Goal: Obtain resource: Obtain resource

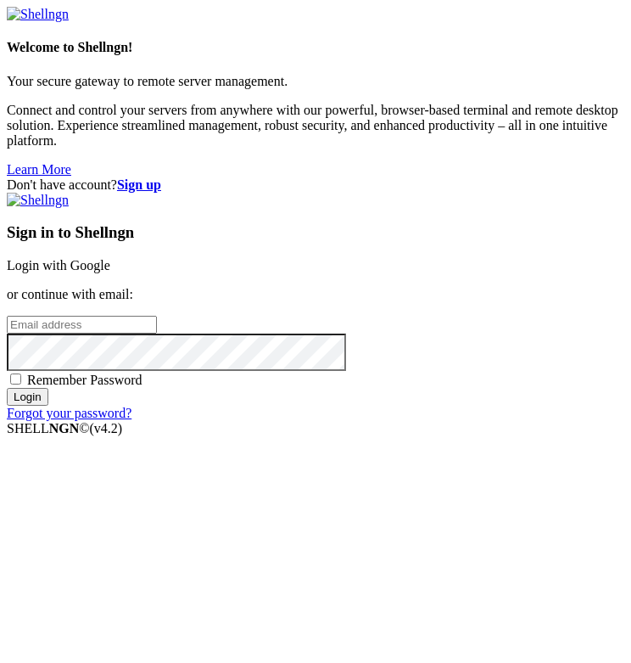
click at [157, 326] on input "email" at bounding box center [82, 325] width 150 height 18
type input "[PERSON_NAME][EMAIL_ADDRESS][DOMAIN_NAME]"
click at [48, 406] on input "Login" at bounding box center [28, 397] width 42 height 18
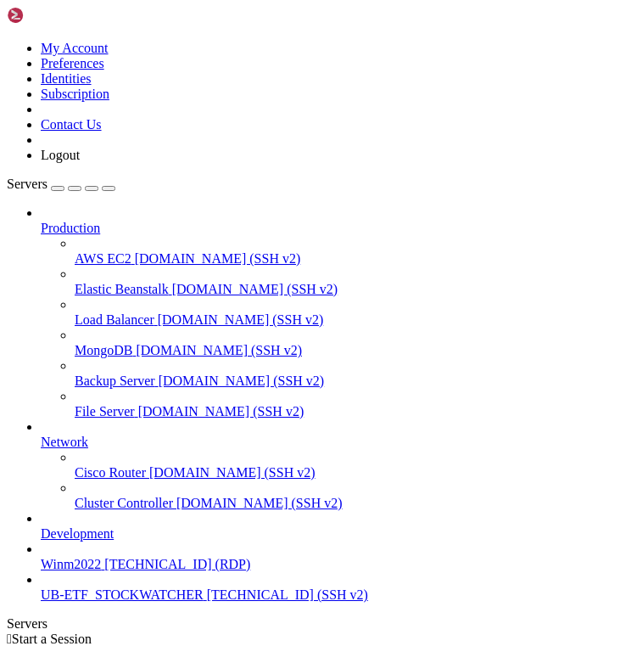
click at [111, 602] on span "UB-ETF_STOCKWATCHER" at bounding box center [122, 594] width 163 height 14
click at [207, 602] on span "[TECHNICAL_ID] (SSH v2)" at bounding box center [287, 594] width 161 height 14
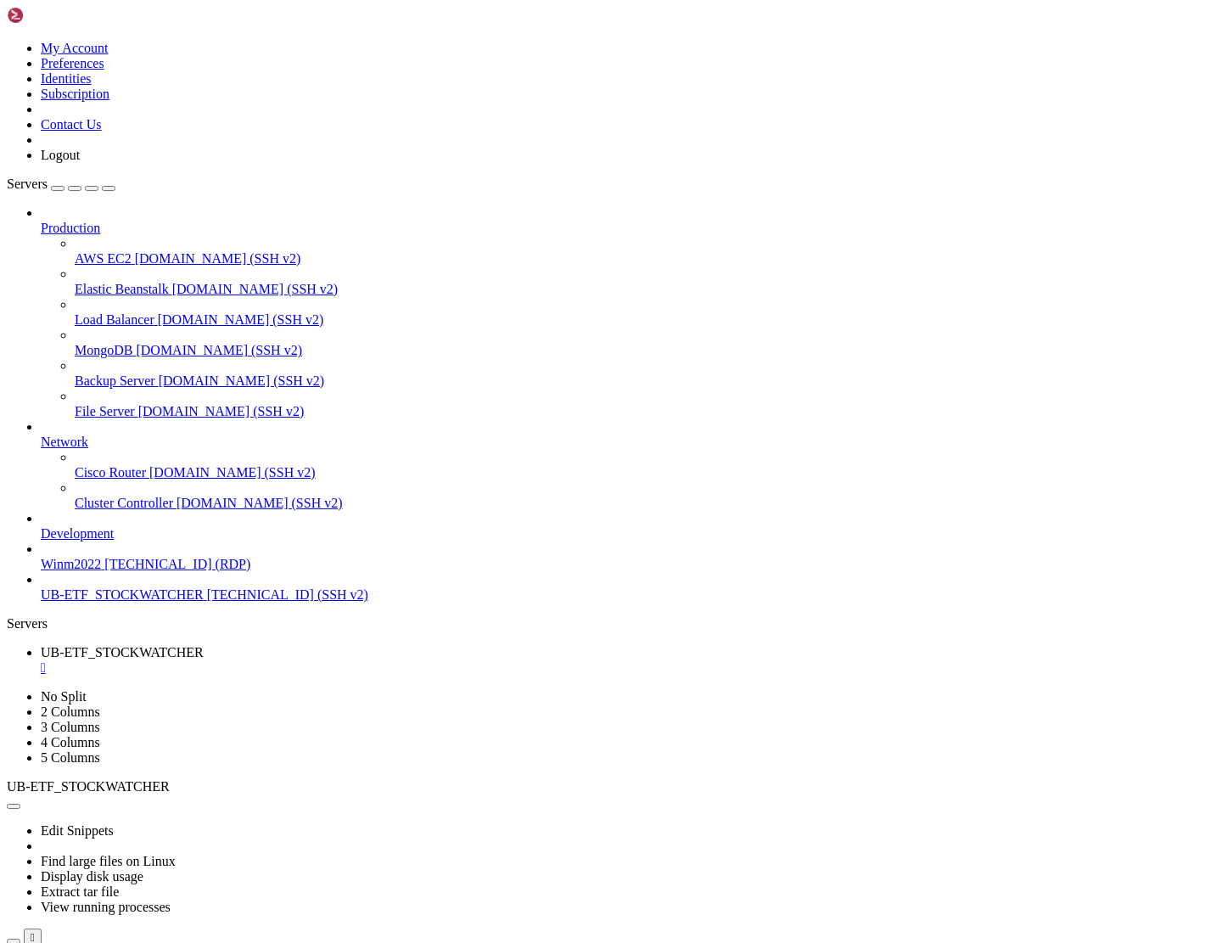
scroll to position [0, 0]
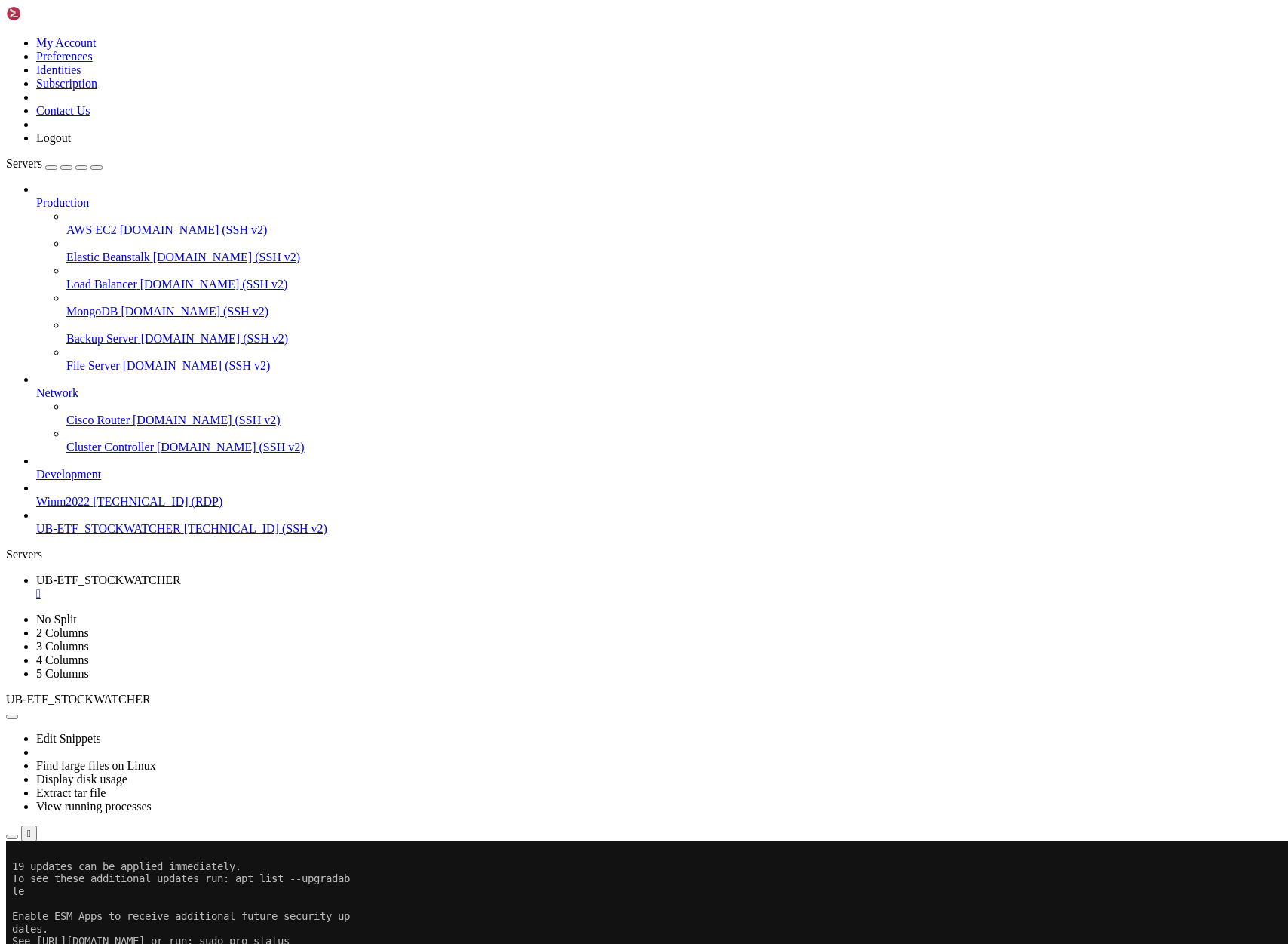
scroll to position [351, 0]
drag, startPoint x: 348, startPoint y: 1068, endPoint x: 12, endPoint y: 1580, distance: 612.4
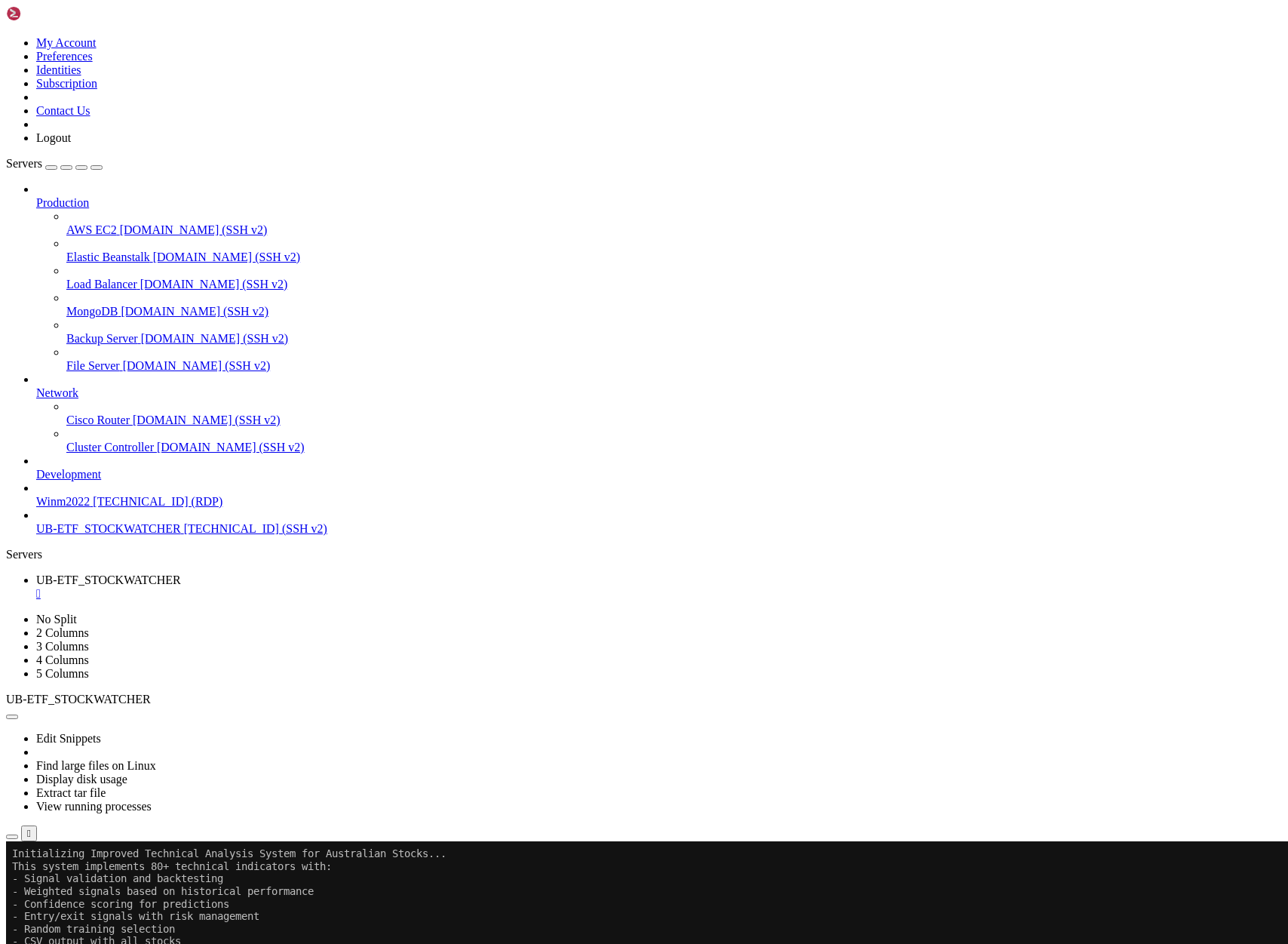
scroll to position [31363, 0]
click at [12, 588] on icon "button" at bounding box center [12, 836] width 0 height 0
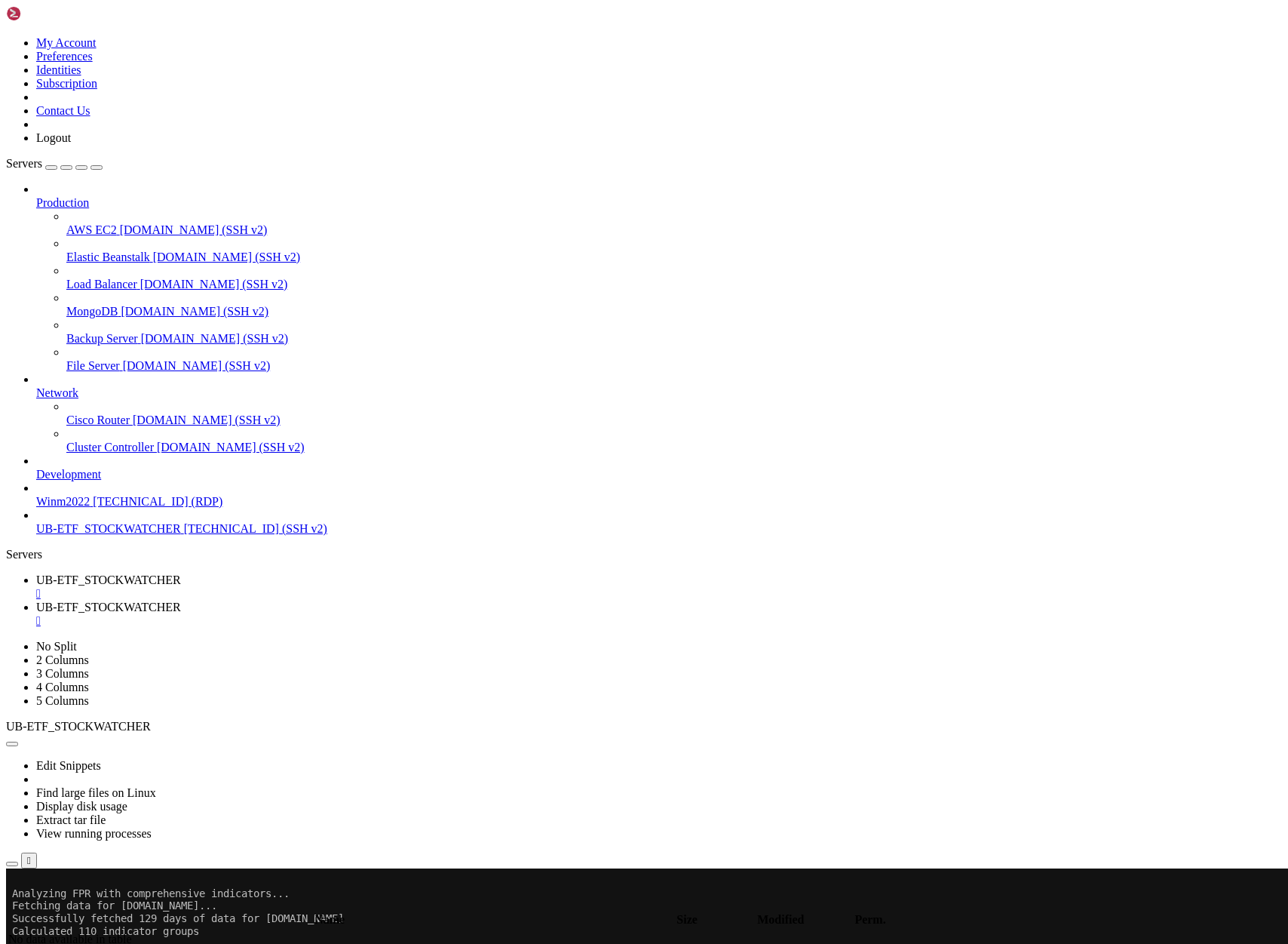
click at [181, 573] on span "UB-ETF_STOCKWATCHER" at bounding box center [108, 580] width 145 height 12
click at [181, 588] on span "UB-ETF_STOCKWATCHER" at bounding box center [108, 606] width 145 height 12
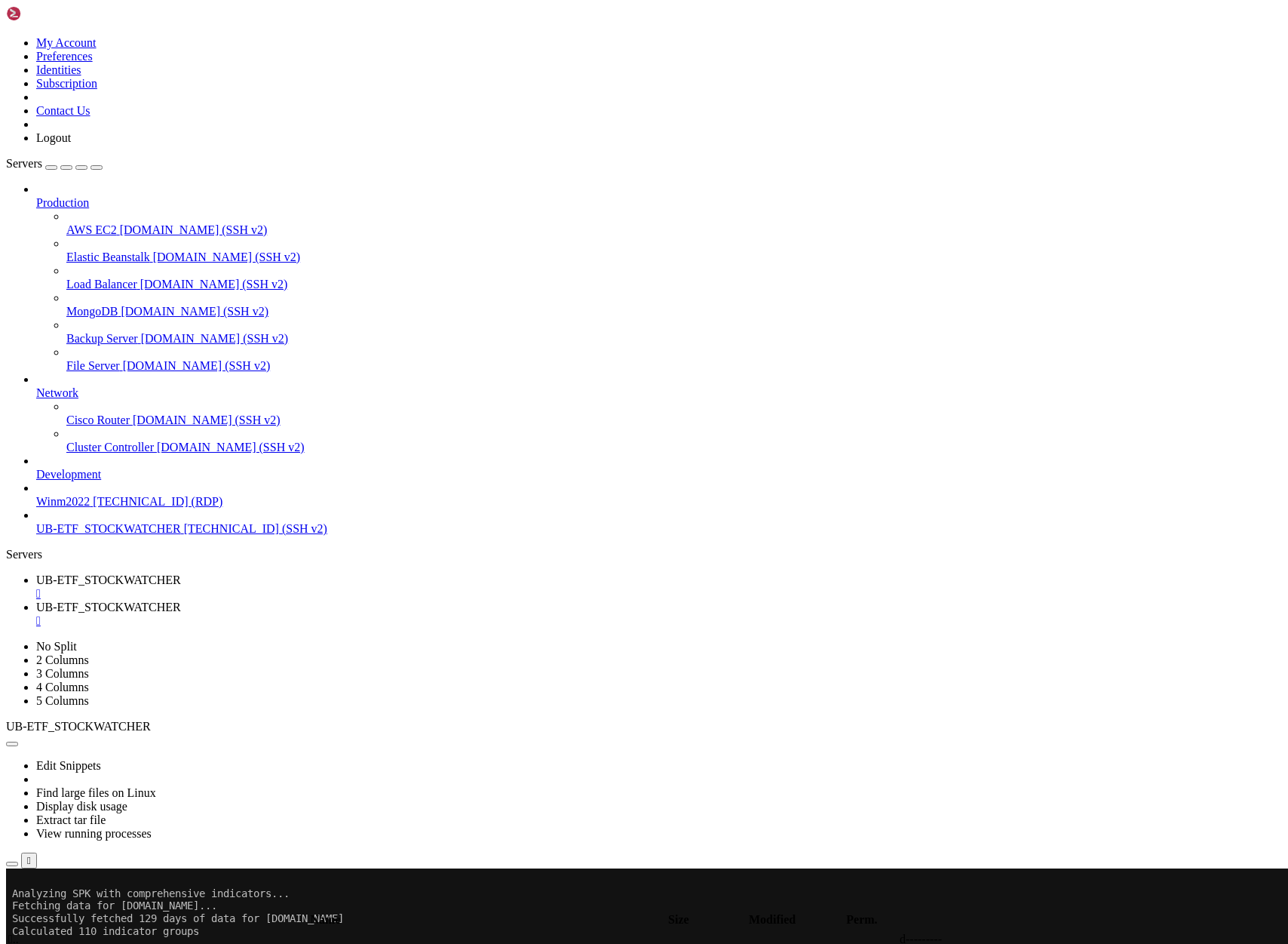
type input "/home/ubuntu/ProjectIND"
click at [181, 573] on span "UB-ETF_STOCKWATCHER" at bounding box center [108, 580] width 145 height 12
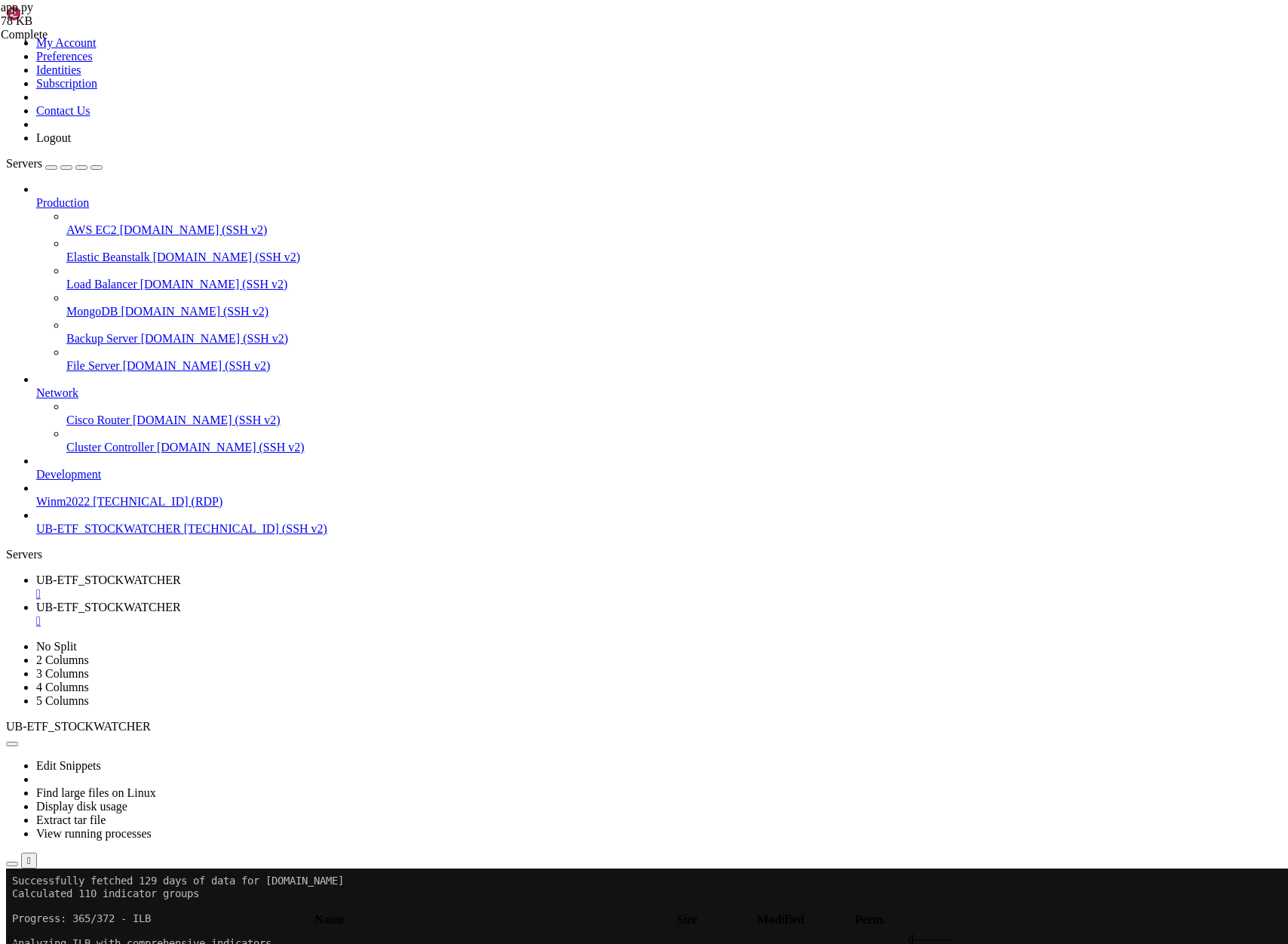
drag, startPoint x: 348, startPoint y: 1693, endPoint x: 12, endPoint y: 1606, distance: 347.1
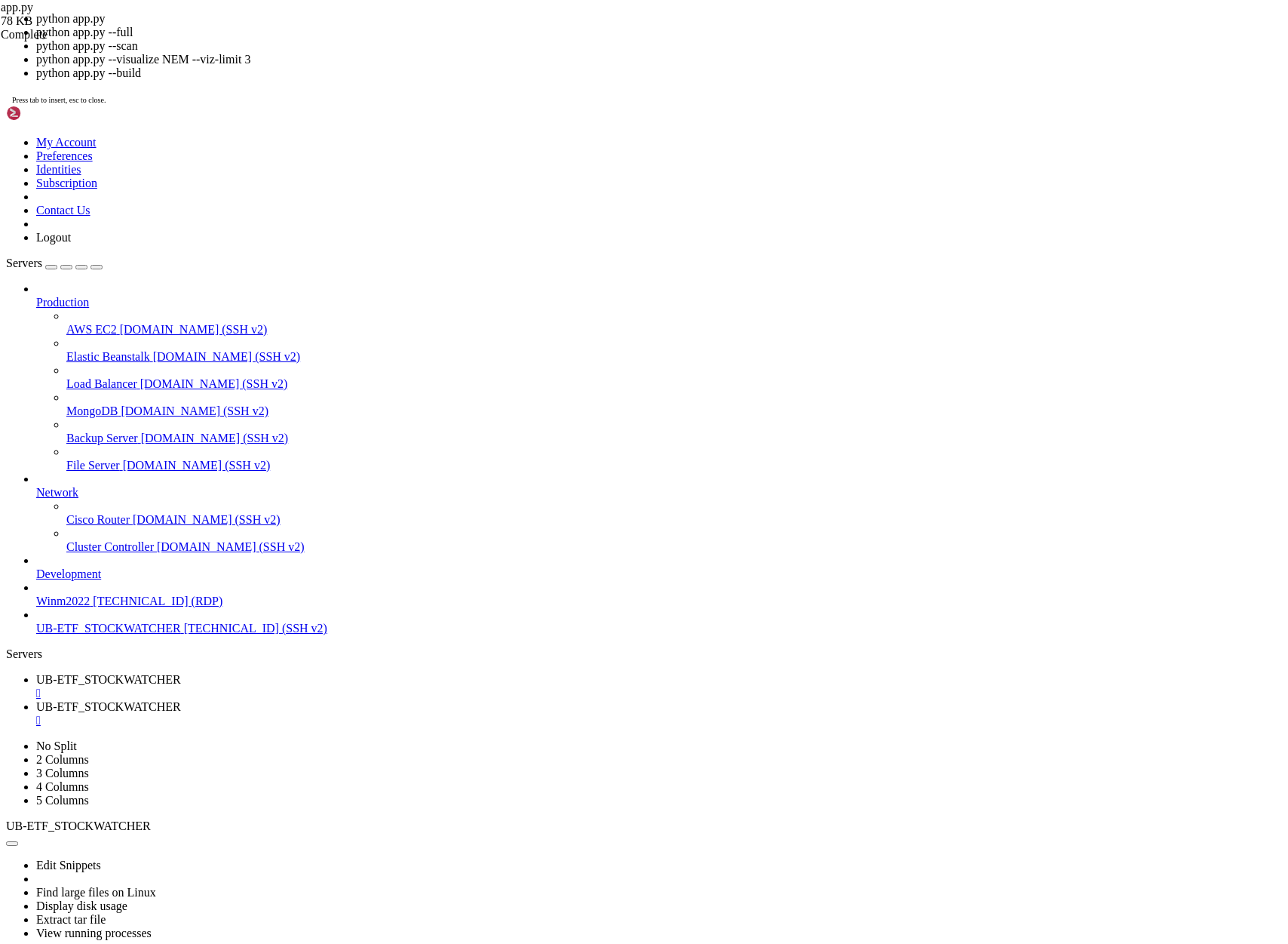
scroll to position [63692, 0]
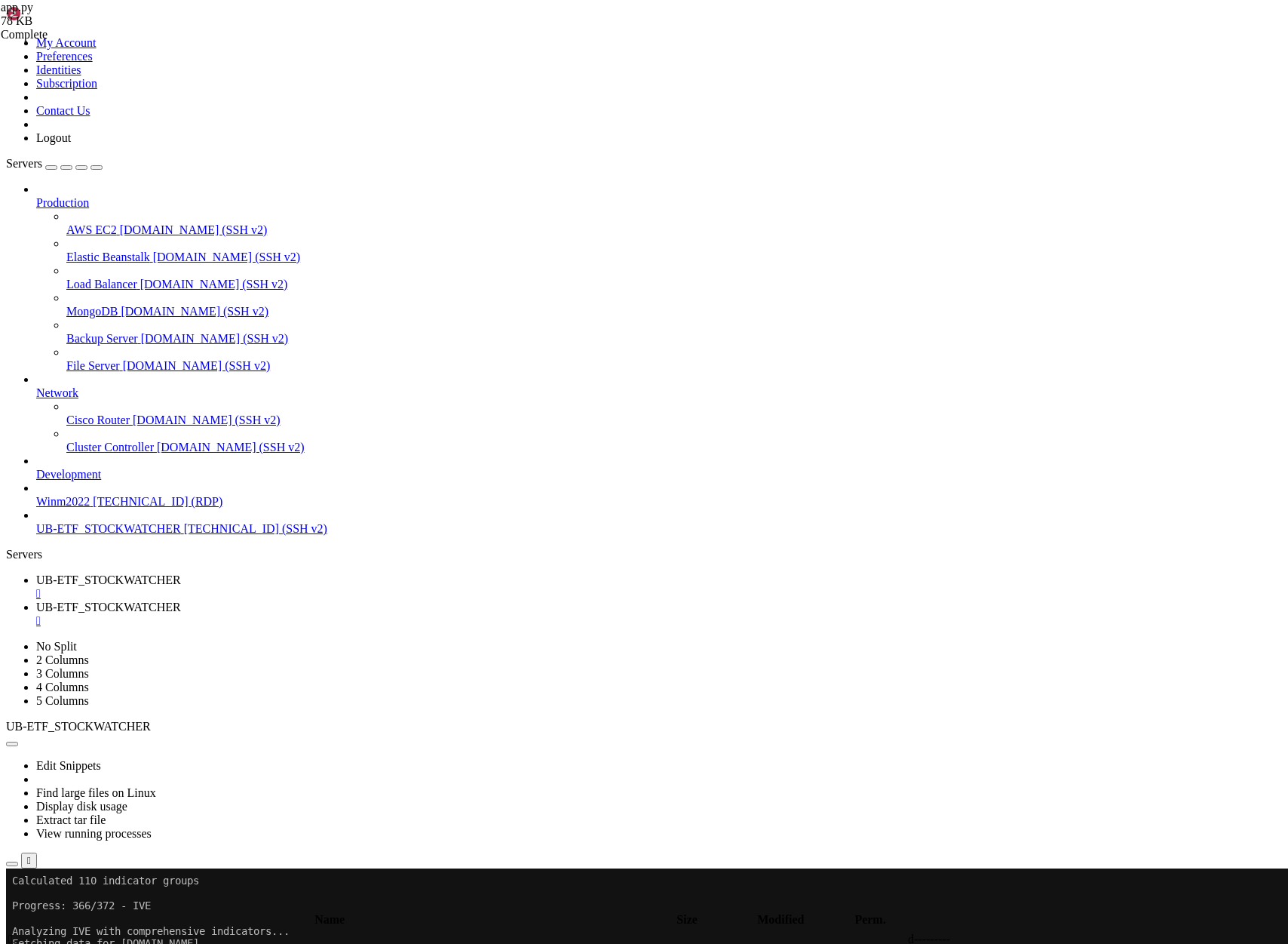
drag, startPoint x: 245, startPoint y: 1698, endPoint x: 20, endPoint y: 1660, distance: 228.2
click at [184, 535] on span "[TECHNICAL_ID] (SSH v2)" at bounding box center [255, 528] width 143 height 12
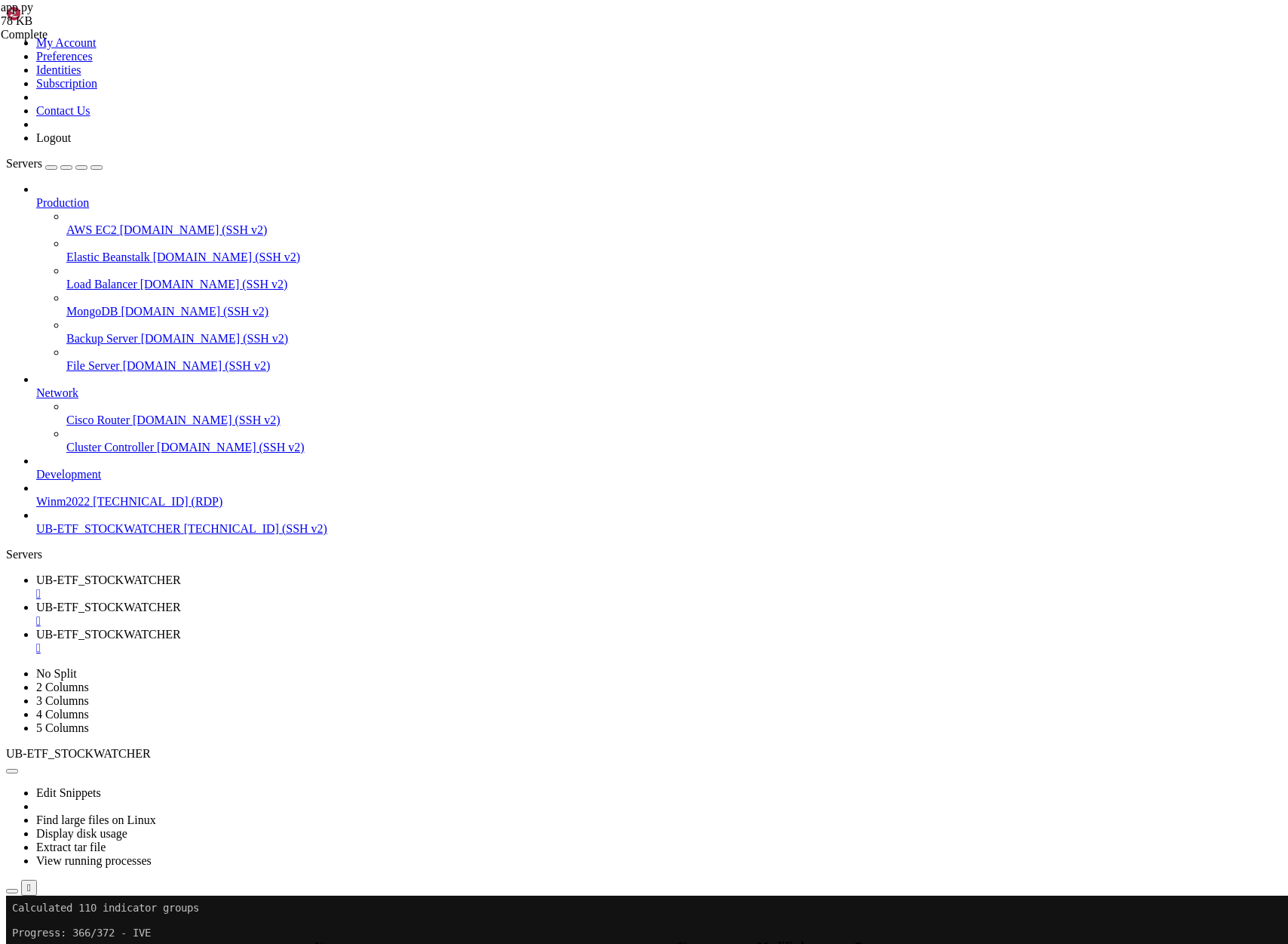
scroll to position [0, 0]
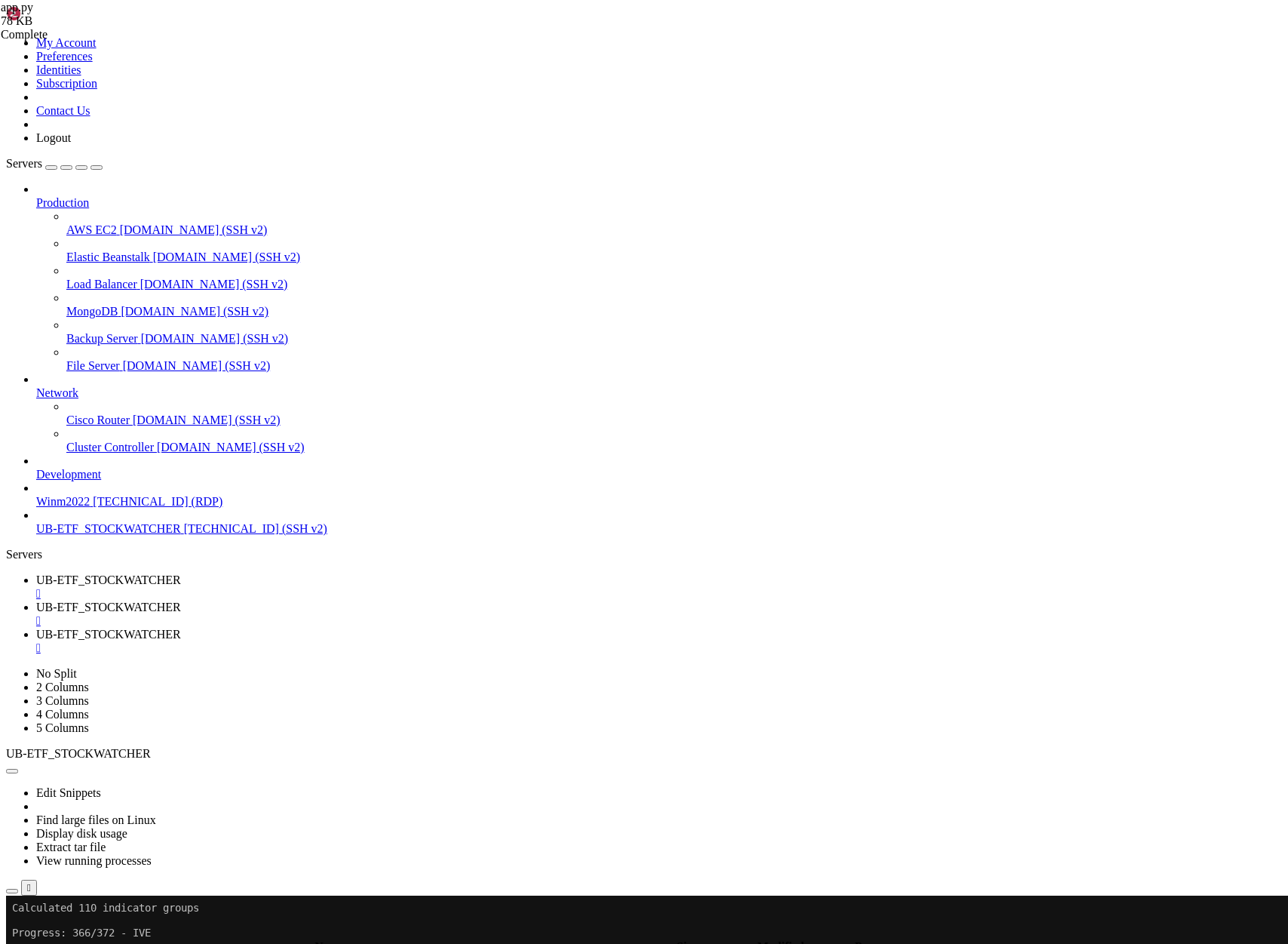
scroll to position [25, 0]
click at [181, 573] on span "UB-ETF_STOCKWATCHER" at bounding box center [108, 580] width 145 height 12
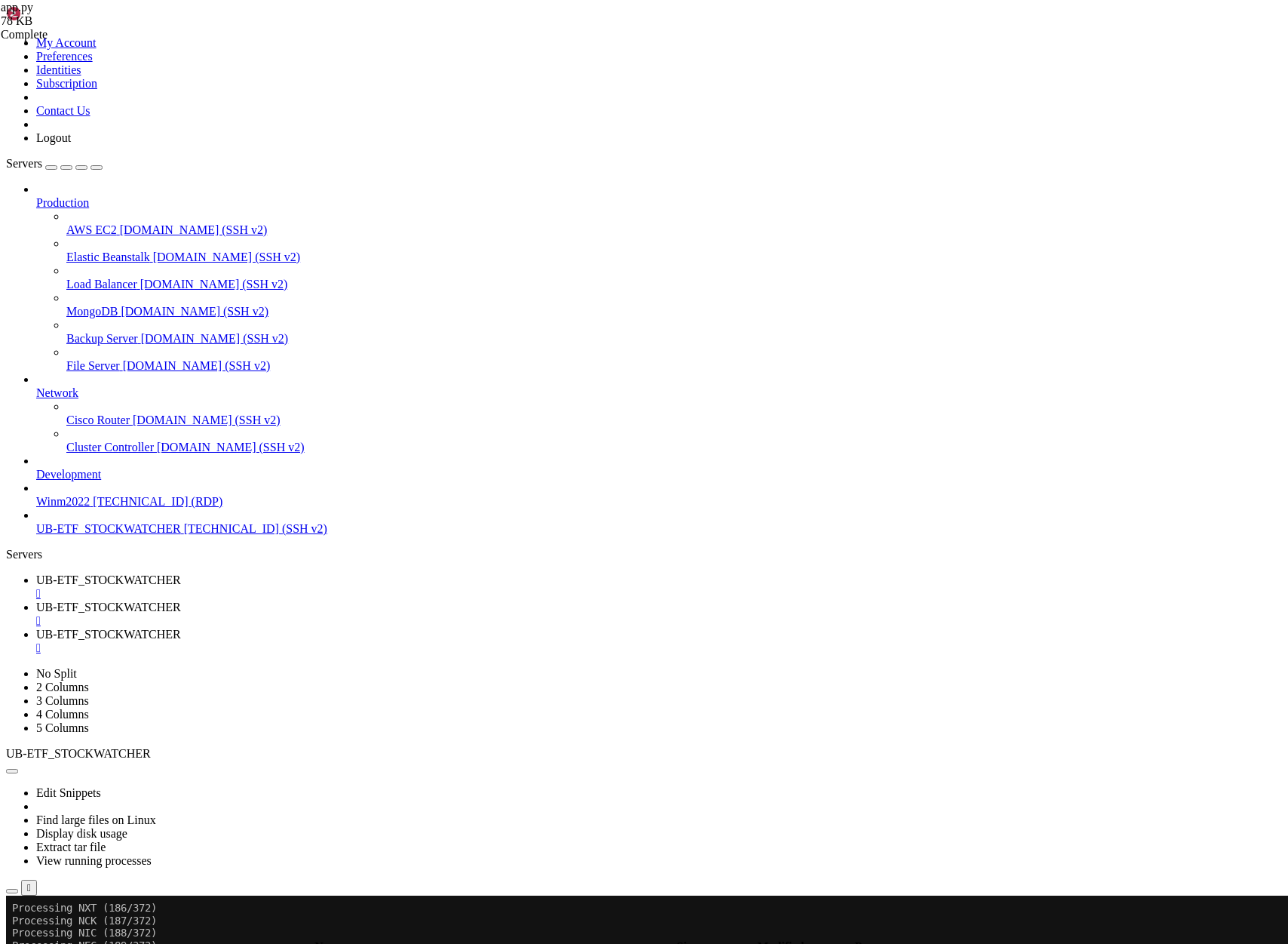
click at [181, 628] on span "UB-ETF_STOCKWATCHER" at bounding box center [108, 634] width 145 height 12
drag, startPoint x: 337, startPoint y: 2810, endPoint x: 12, endPoint y: 2812, distance: 325.0
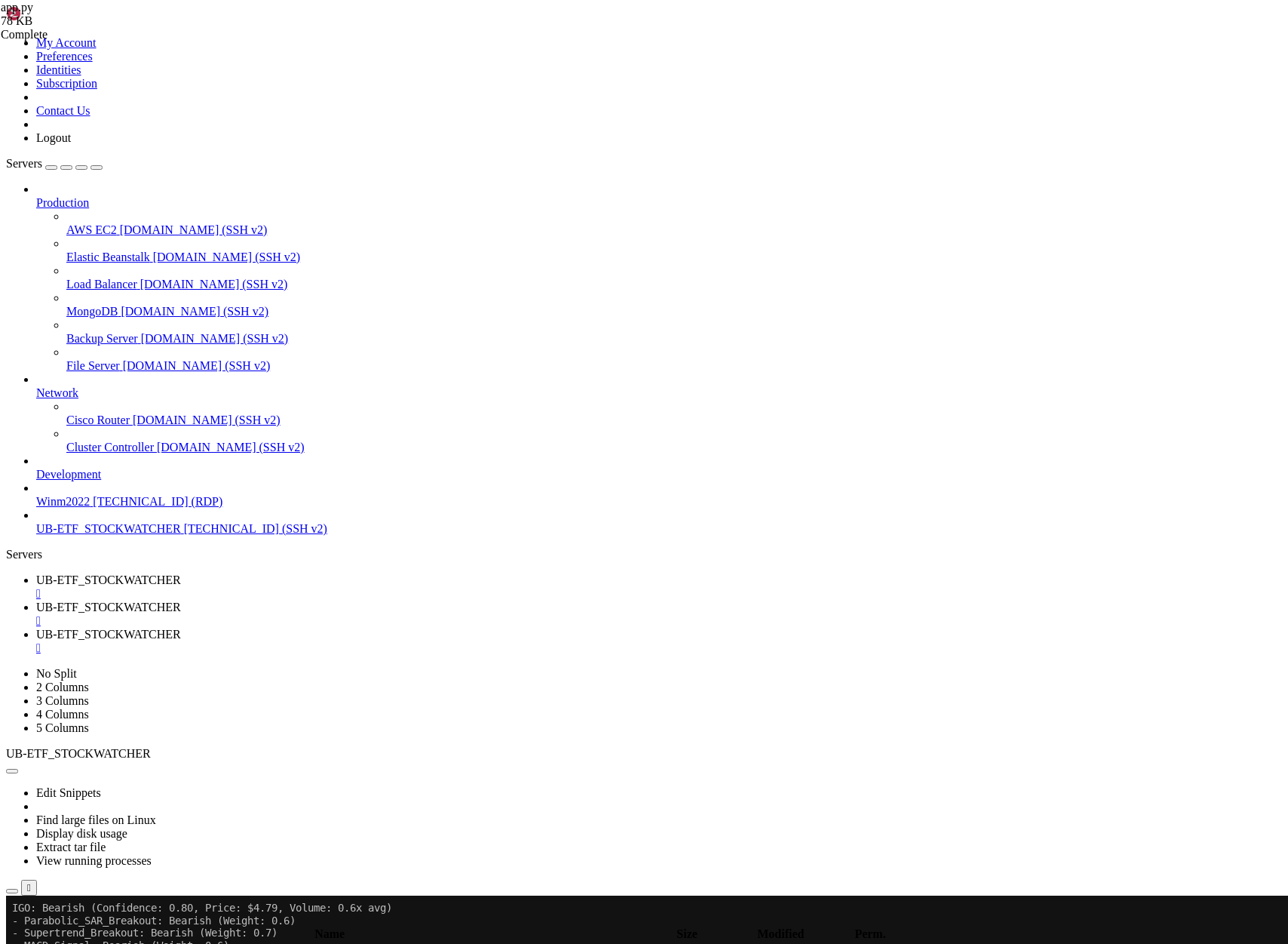
drag, startPoint x: 108, startPoint y: 2785, endPoint x: 266, endPoint y: 2780, distance: 158.1
copy span "http://15.235.185.15:8503"
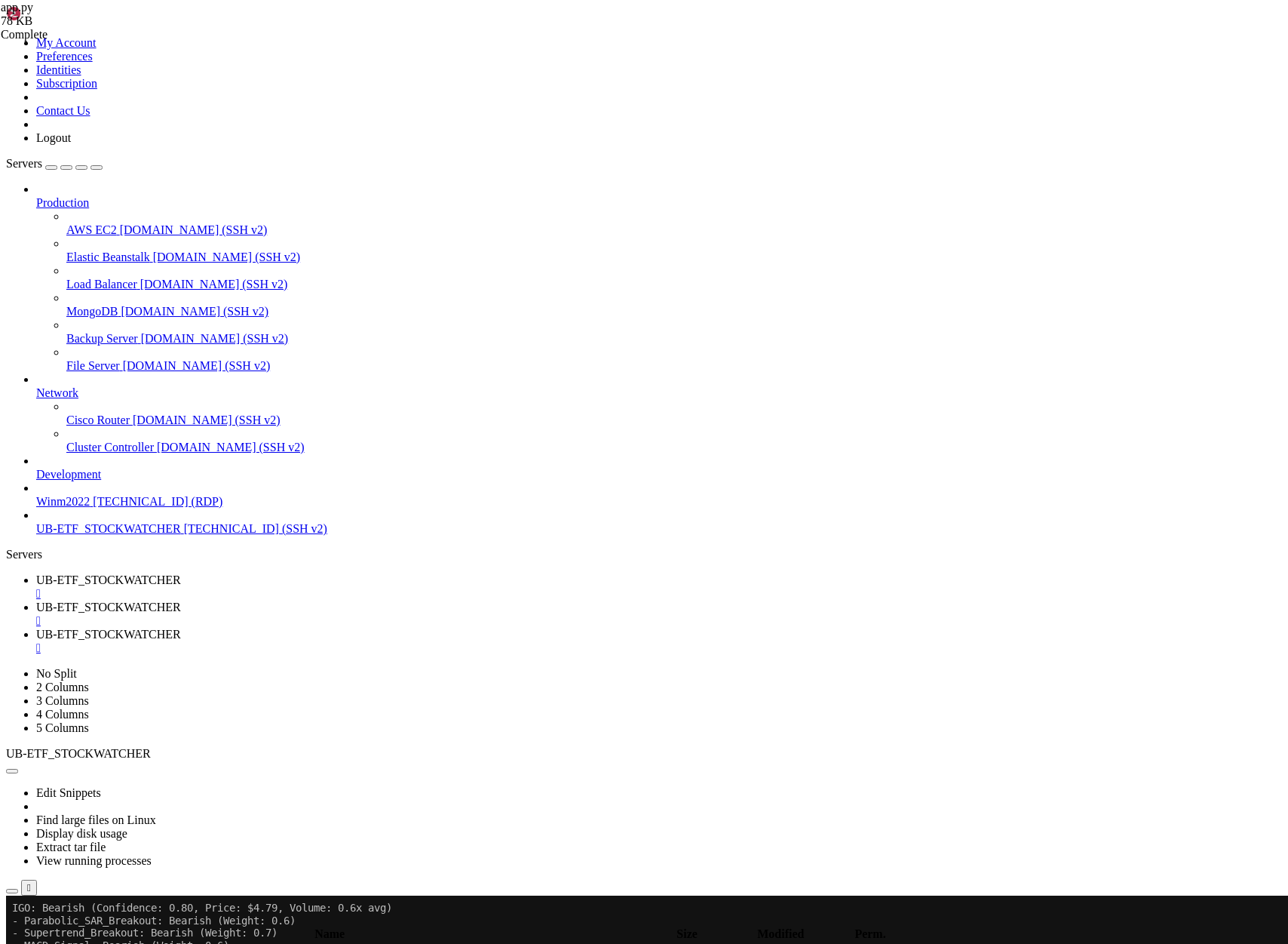
click at [181, 600] on span "UB-ETF_STOCKWATCHER" at bounding box center [108, 606] width 145 height 12
click at [152, 112] on div "stocks.json 2 KB / 2 KB stocks.json 100% 100 %" at bounding box center [76, 78] width 151 height 68
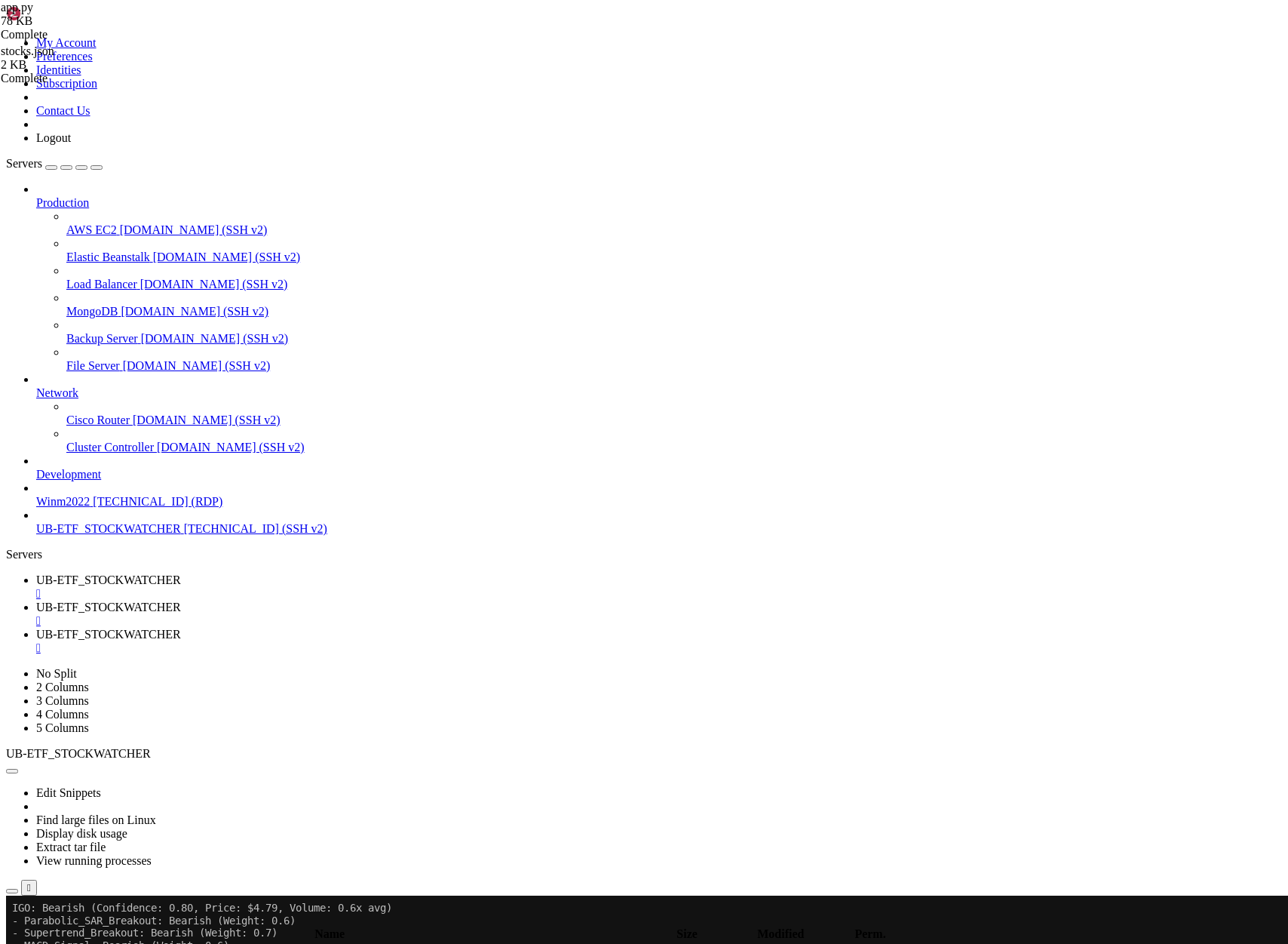
click at [181, 628] on span "UB-ETF_STOCKWATCHER" at bounding box center [108, 634] width 145 height 12
click at [181, 573] on span "UB-ETF_STOCKWATCHER" at bounding box center [108, 580] width 145 height 12
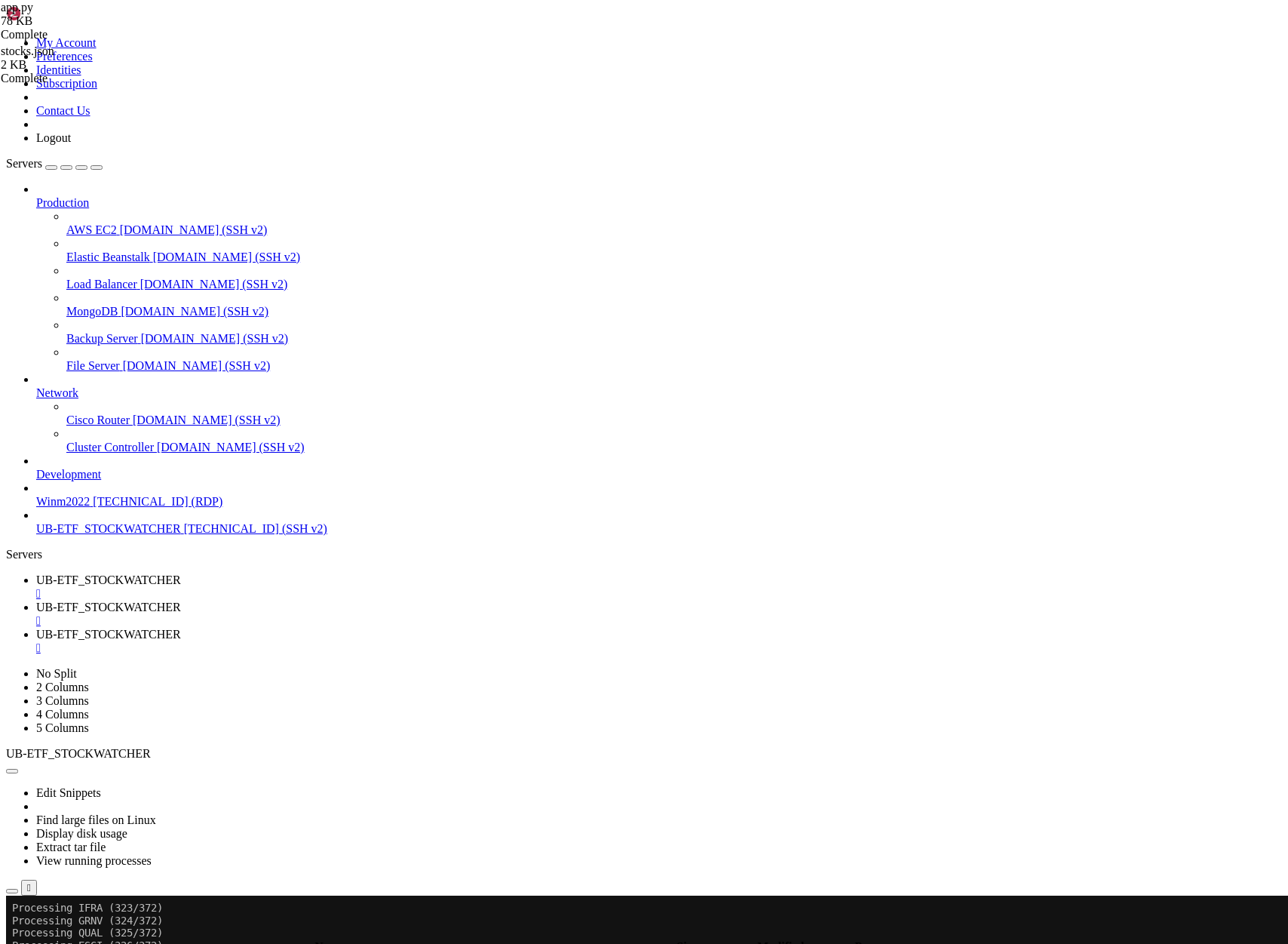
drag, startPoint x: 277, startPoint y: 1548, endPoint x: 13, endPoint y: 1564, distance: 264.5
click at [181, 628] on span "UB-ETF_STOCKWATCHER" at bounding box center [108, 634] width 145 height 12
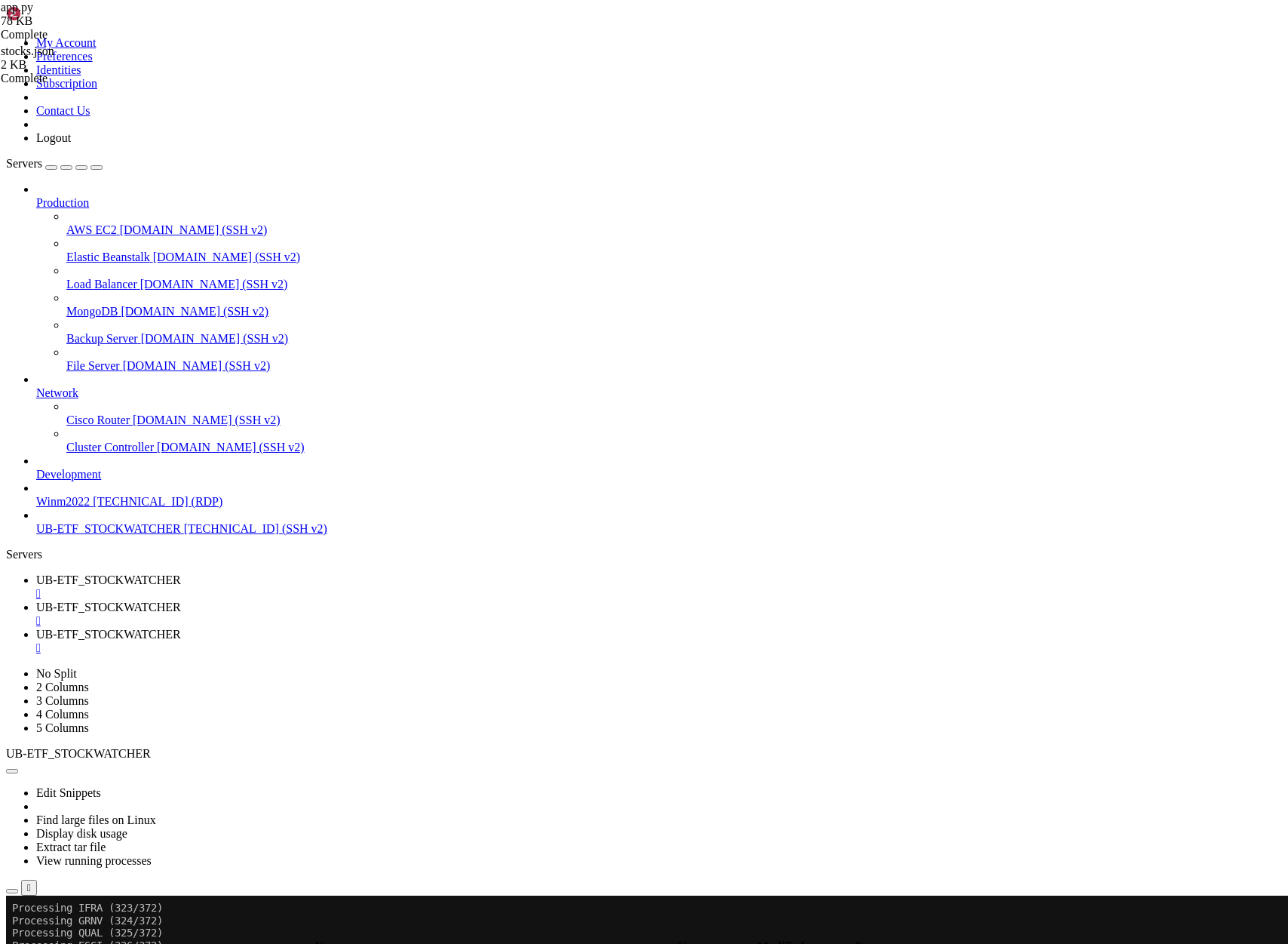
click at [181, 573] on span "UB-ETF_STOCKWATCHER" at bounding box center [108, 580] width 145 height 12
drag, startPoint x: 12, startPoint y: 1562, endPoint x: 404, endPoint y: 1560, distance: 392.0
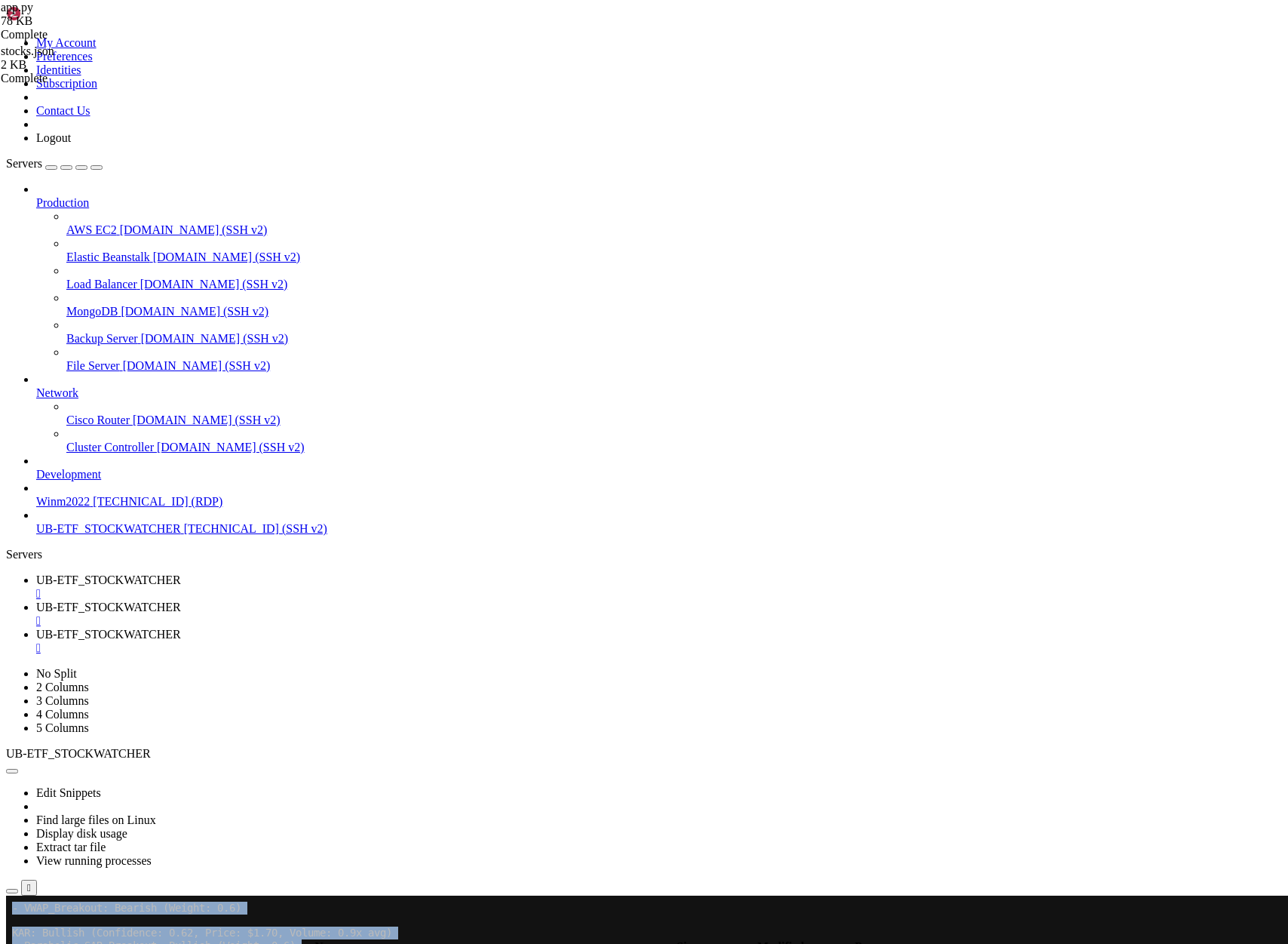
click at [181, 628] on span "UB-ETF_STOCKWATCHER" at bounding box center [108, 634] width 145 height 12
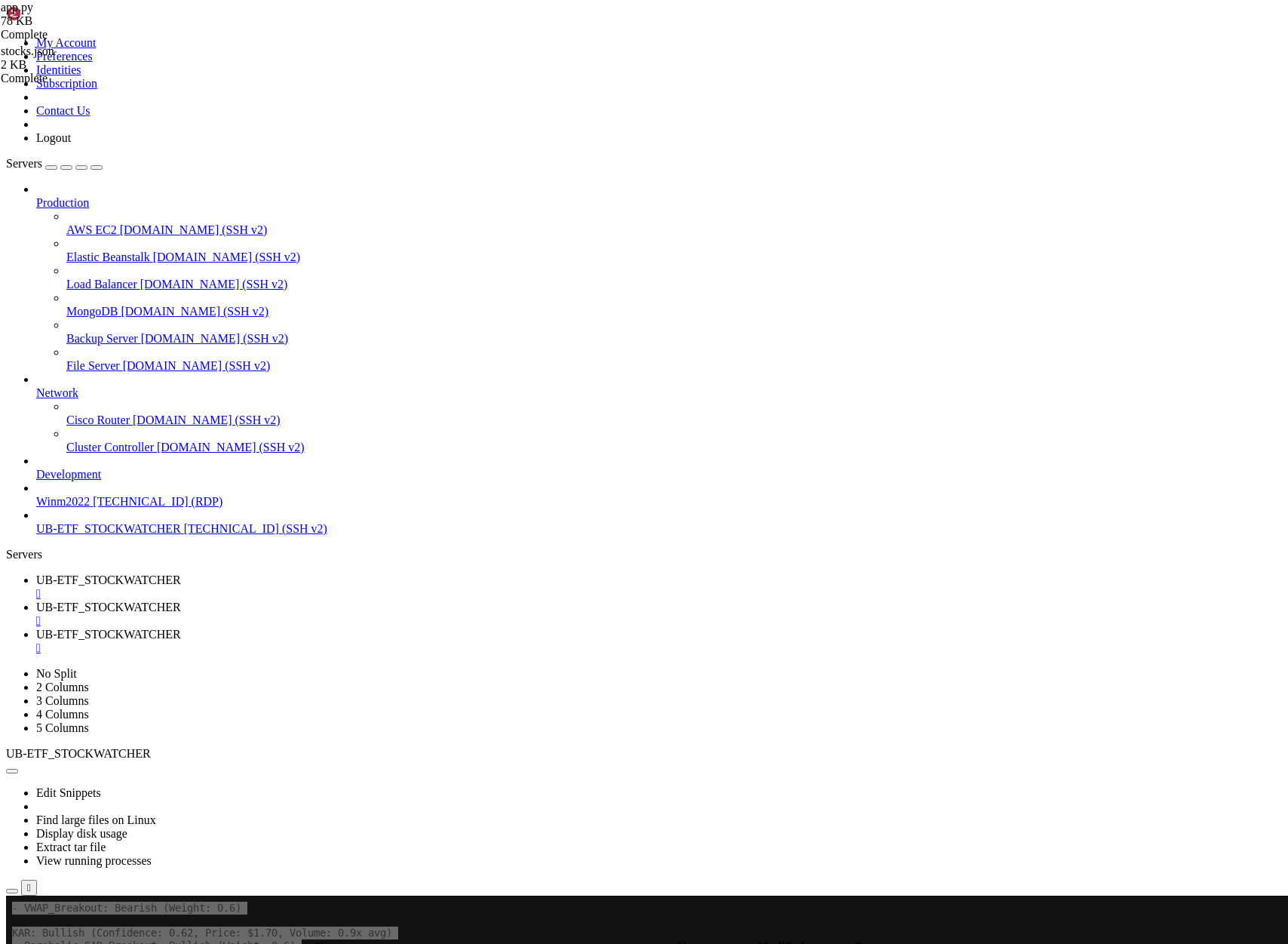
click at [181, 573] on span "UB-ETF_STOCKWATCHER" at bounding box center [108, 580] width 145 height 12
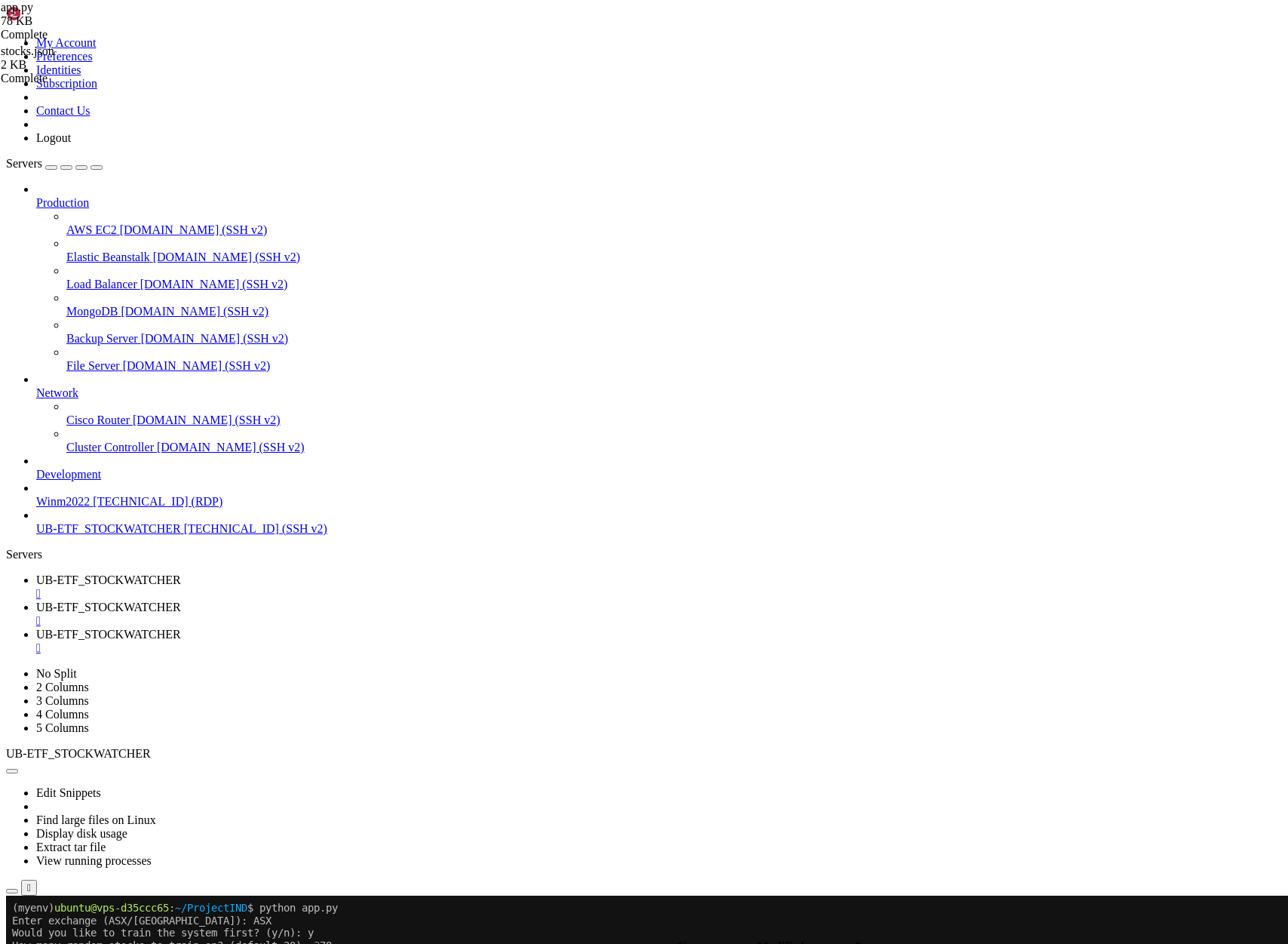
click at [181, 628] on span "UB-ETF_STOCKWATCHER" at bounding box center [108, 634] width 145 height 12
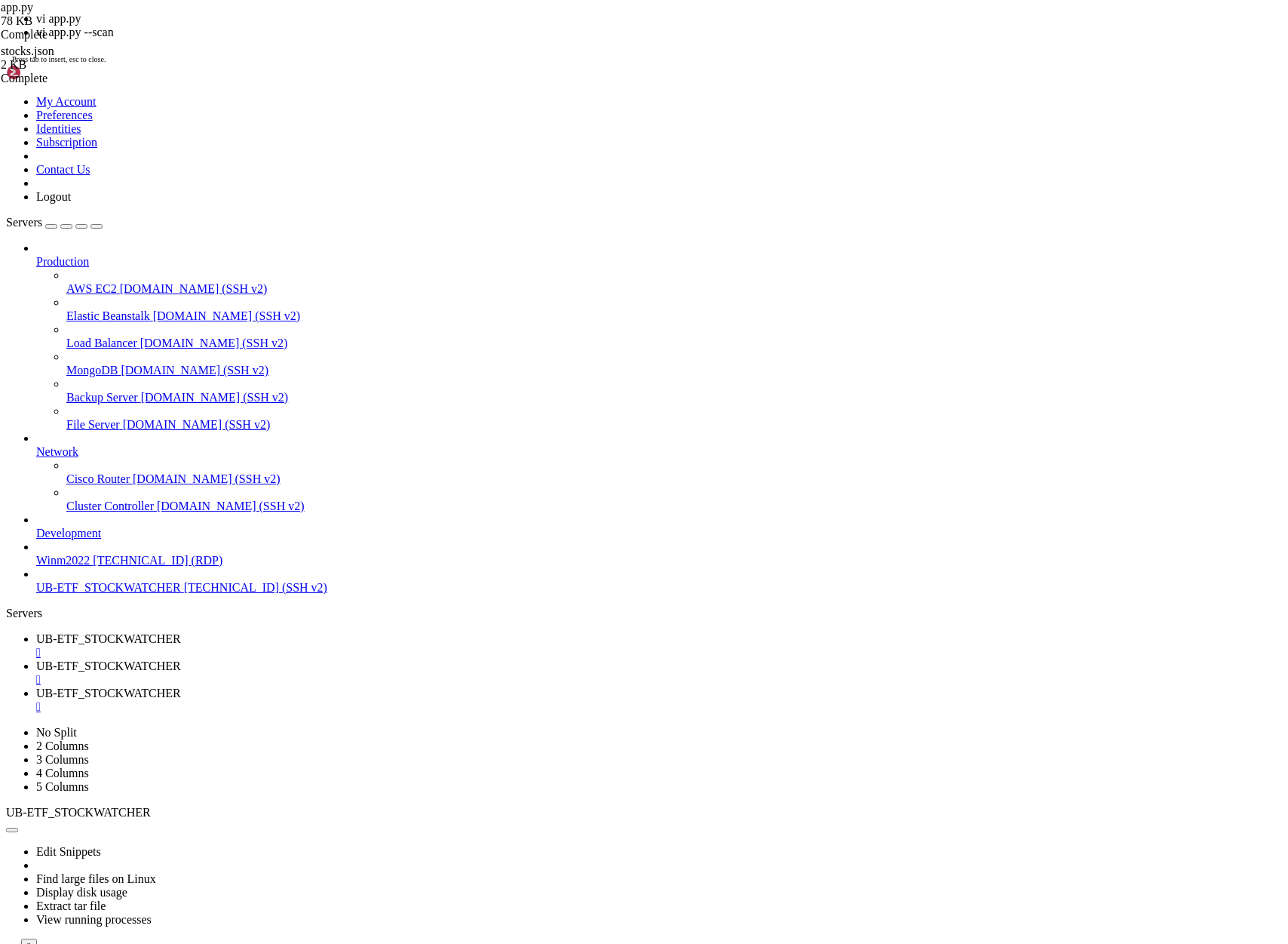
scroll to position [11516, 0]
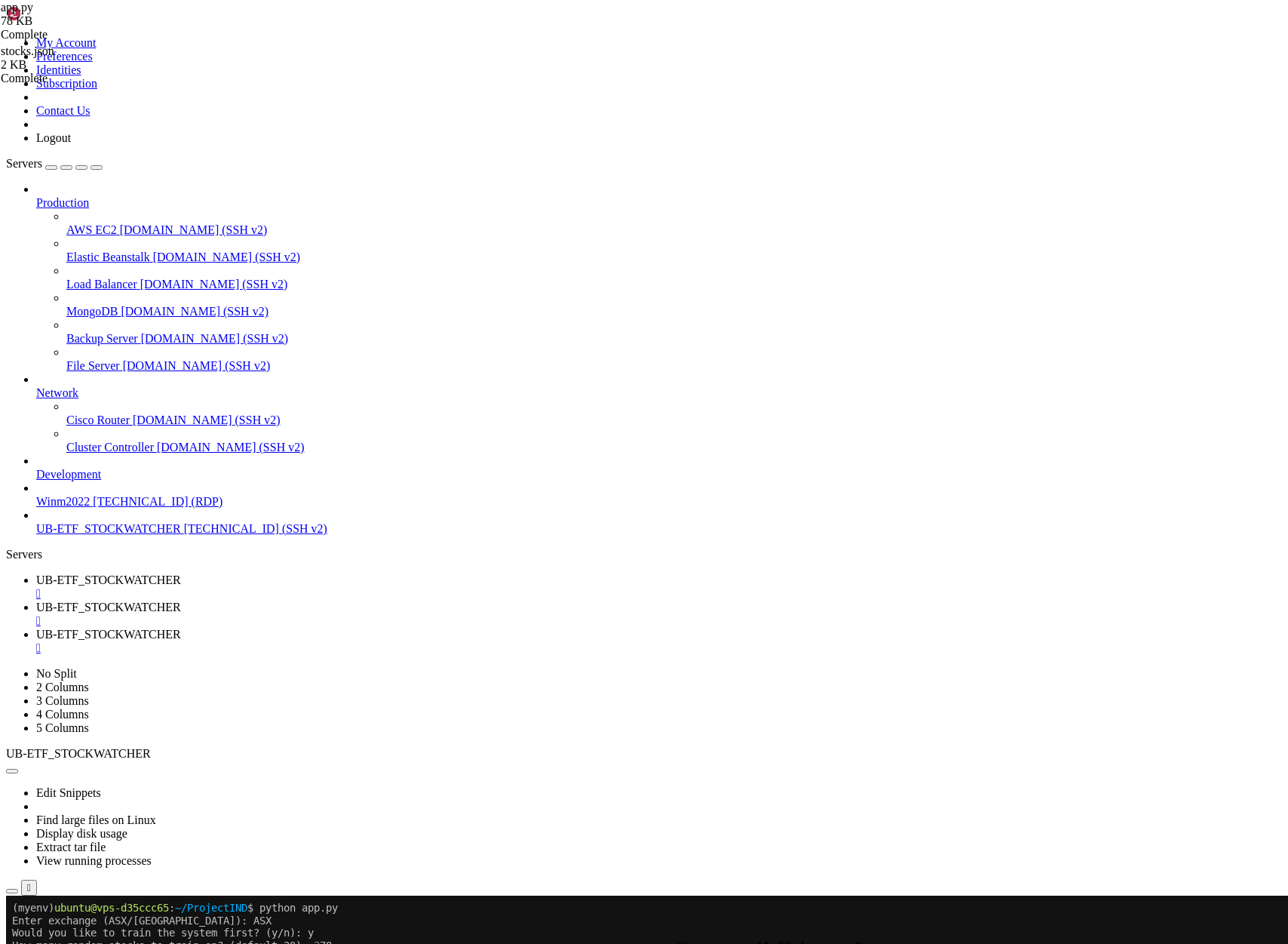
click at [181, 573] on span "UB-ETF_STOCKWATCHER" at bounding box center [108, 580] width 145 height 12
click at [540, 628] on link "UB-ETF_STOCKWATCHER " at bounding box center [660, 641] width 1246 height 28
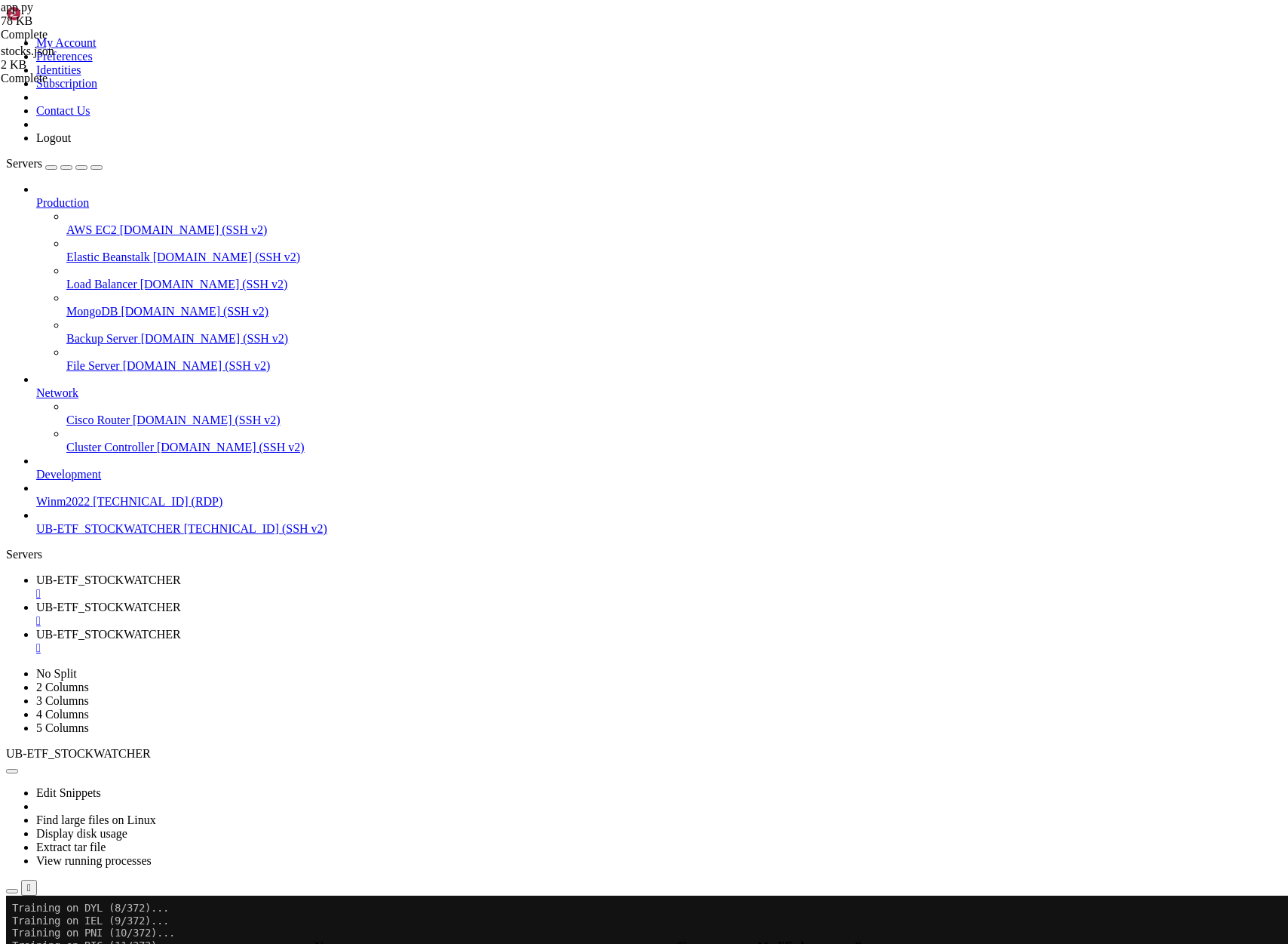
scroll to position [12093, 0]
click at [181, 573] on span "UB-ETF_STOCKWATCHER" at bounding box center [108, 580] width 145 height 12
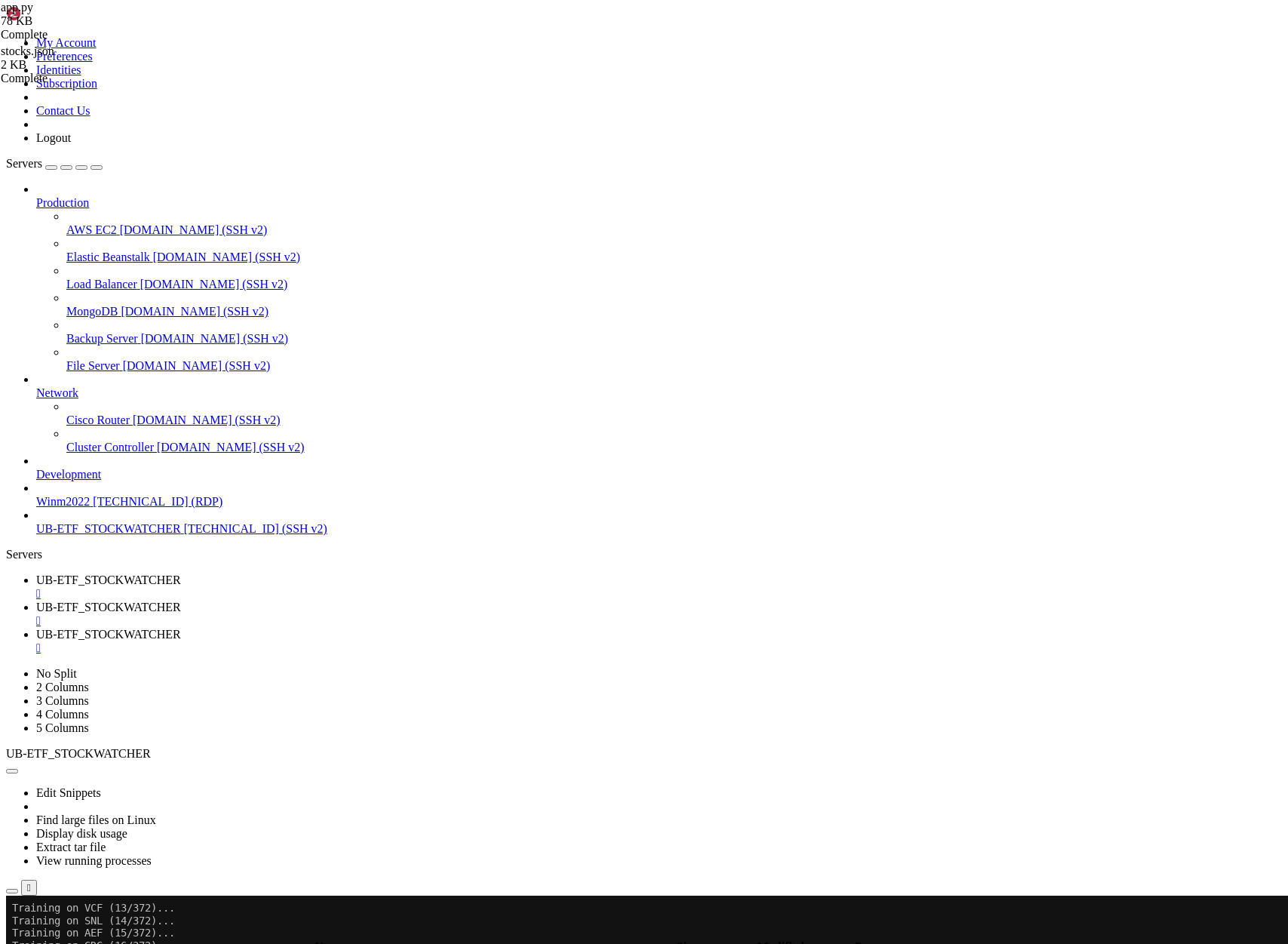
click at [181, 628] on span "UB-ETF_STOCKWATCHER" at bounding box center [108, 634] width 145 height 12
click at [181, 573] on span "UB-ETF_STOCKWATCHER" at bounding box center [108, 580] width 145 height 12
click at [181, 628] on span "UB-ETF_STOCKWATCHER" at bounding box center [108, 634] width 145 height 12
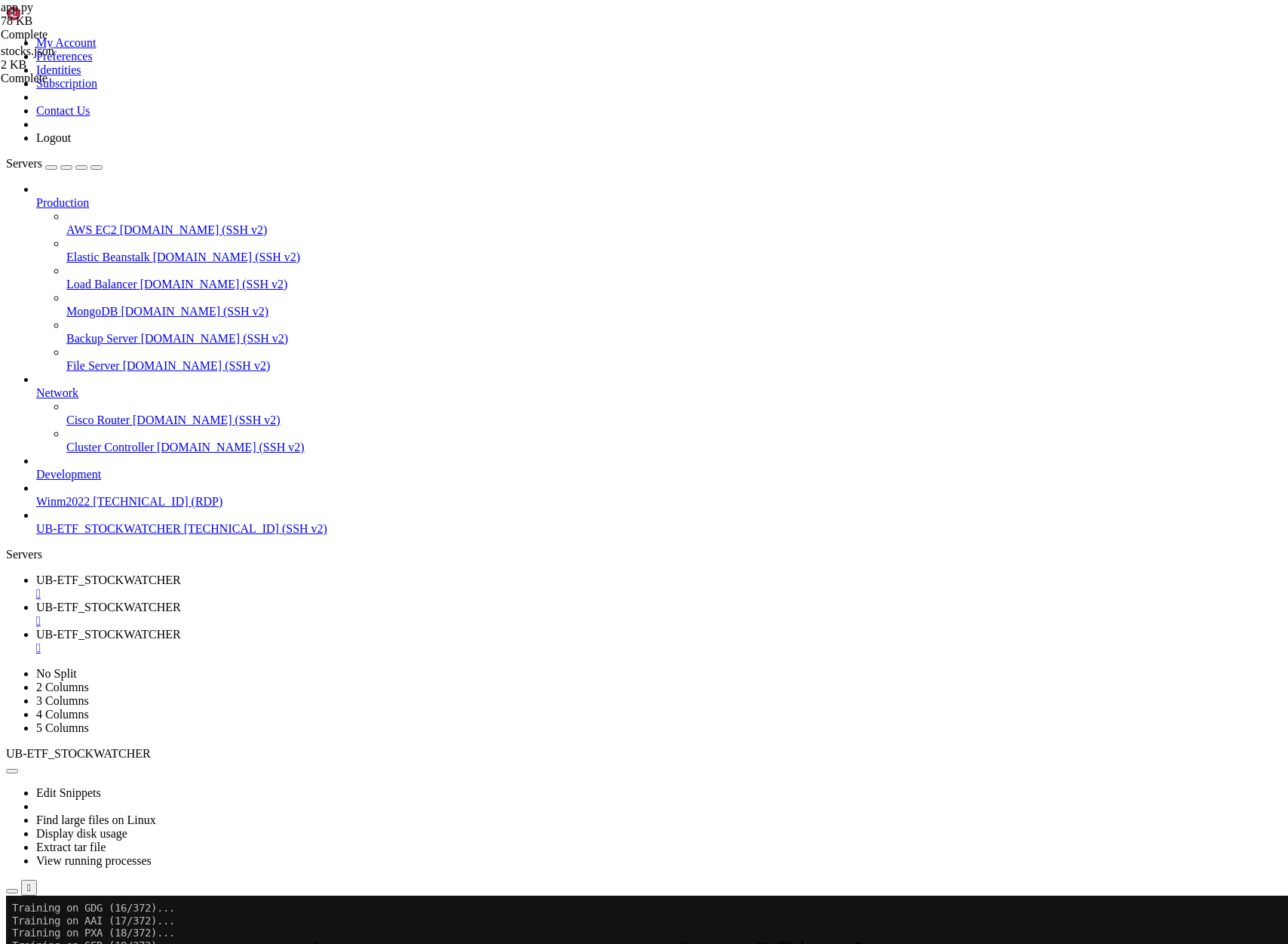
click at [181, 573] on span "UB-ETF_STOCKWATCHER" at bounding box center [108, 580] width 145 height 12
click at [181, 628] on span "UB-ETF_STOCKWATCHER" at bounding box center [108, 634] width 145 height 12
drag, startPoint x: 316, startPoint y: 2650, endPoint x: 13, endPoint y: 2314, distance: 452.4
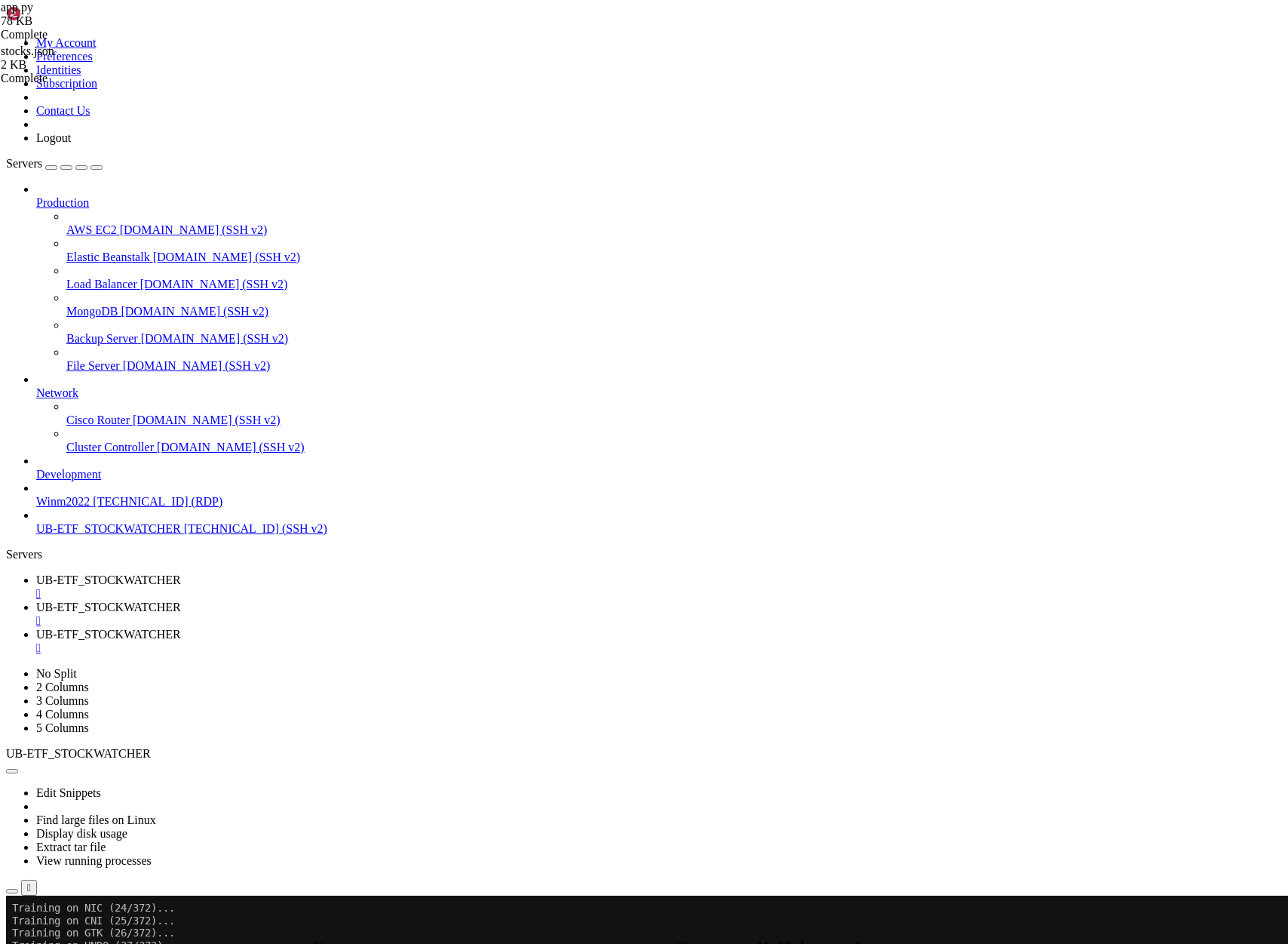
scroll to position [527, 0]
click at [181, 573] on span "UB-ETF_STOCKWATCHER" at bounding box center [108, 580] width 145 height 12
click at [181, 628] on span "UB-ETF_STOCKWATCHER" at bounding box center [108, 634] width 145 height 12
click at [181, 600] on span "UB-ETF_STOCKWATCHER" at bounding box center [108, 606] width 145 height 12
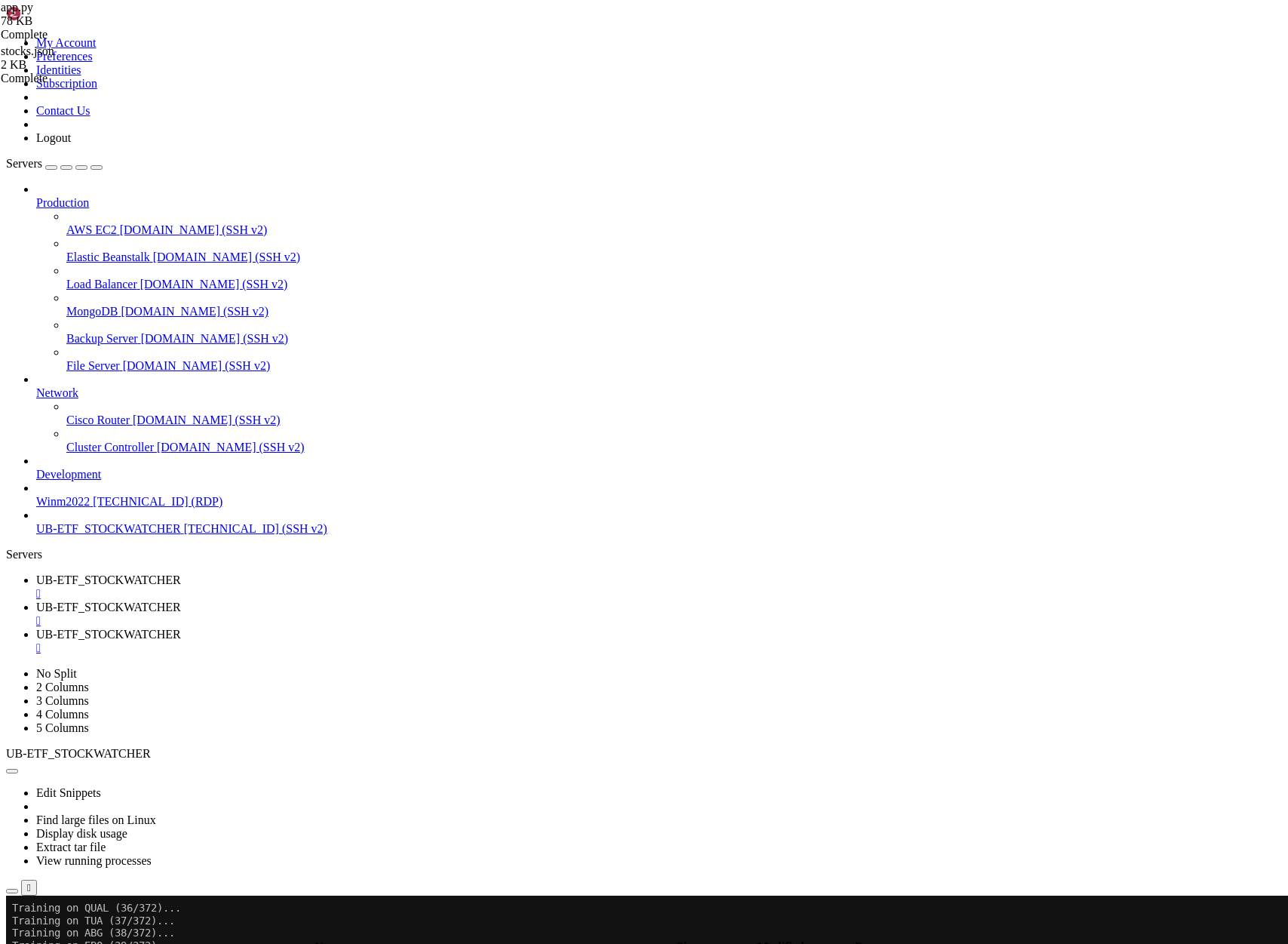
click at [164, 933] on div "submit" at bounding box center [164, 933] width 0 height 0
click at [181, 628] on span "UB-ETF_STOCKWATCHER" at bounding box center [108, 634] width 145 height 12
click at [250, 573] on link "UB-ETF_STOCKWATCHER " at bounding box center [660, 587] width 1246 height 28
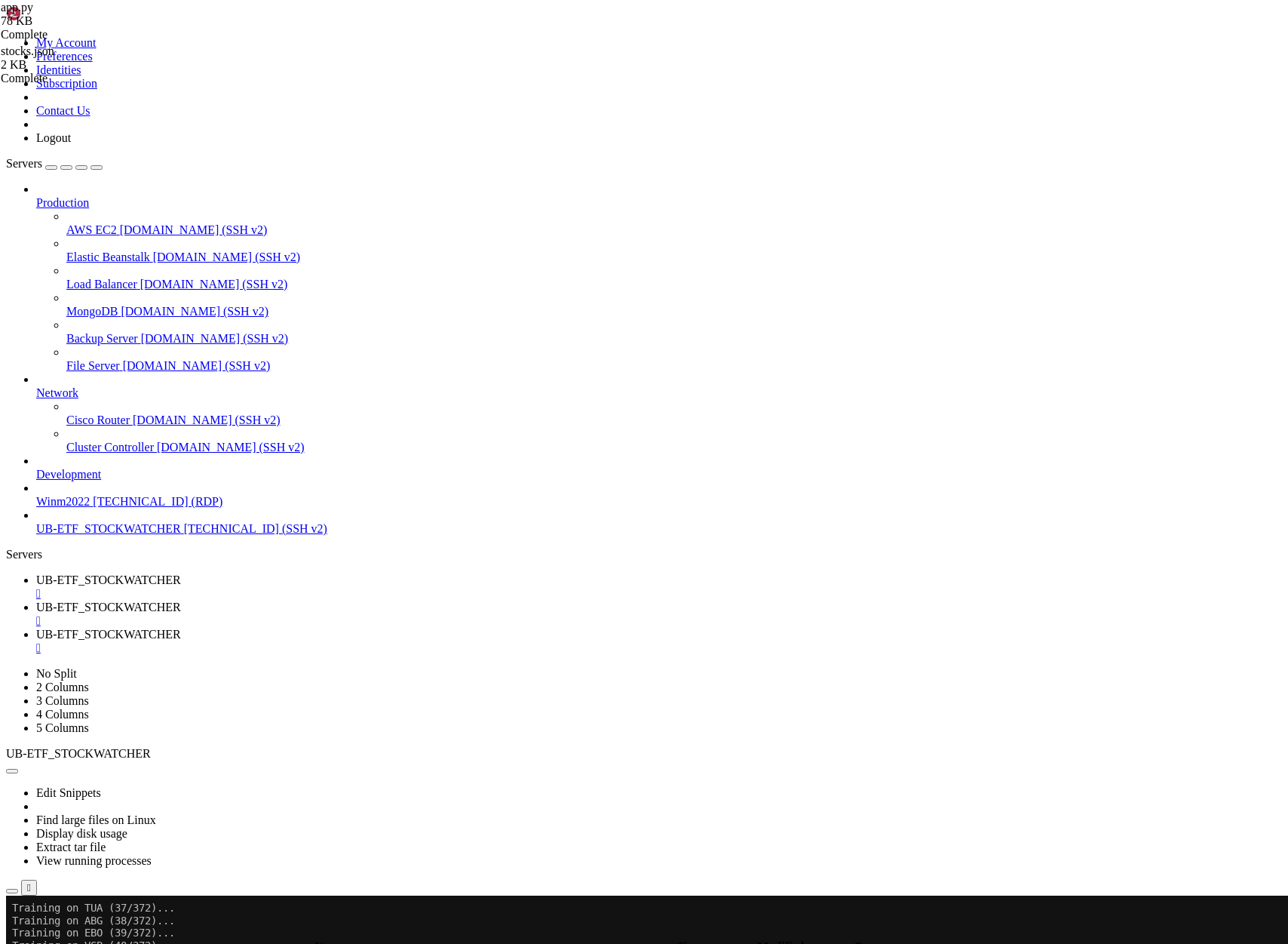
click at [181, 628] on span "UB-ETF_STOCKWATCHER" at bounding box center [108, 634] width 145 height 12
click at [181, 600] on span "UB-ETF_STOCKWATCHER" at bounding box center [108, 606] width 145 height 12
click at [181, 628] on span "UB-ETF_STOCKWATCHER" at bounding box center [108, 634] width 145 height 12
click at [181, 600] on span "UB-ETF_STOCKWATCHER" at bounding box center [108, 606] width 145 height 12
click at [164, 933] on div "submit" at bounding box center [164, 933] width 0 height 0
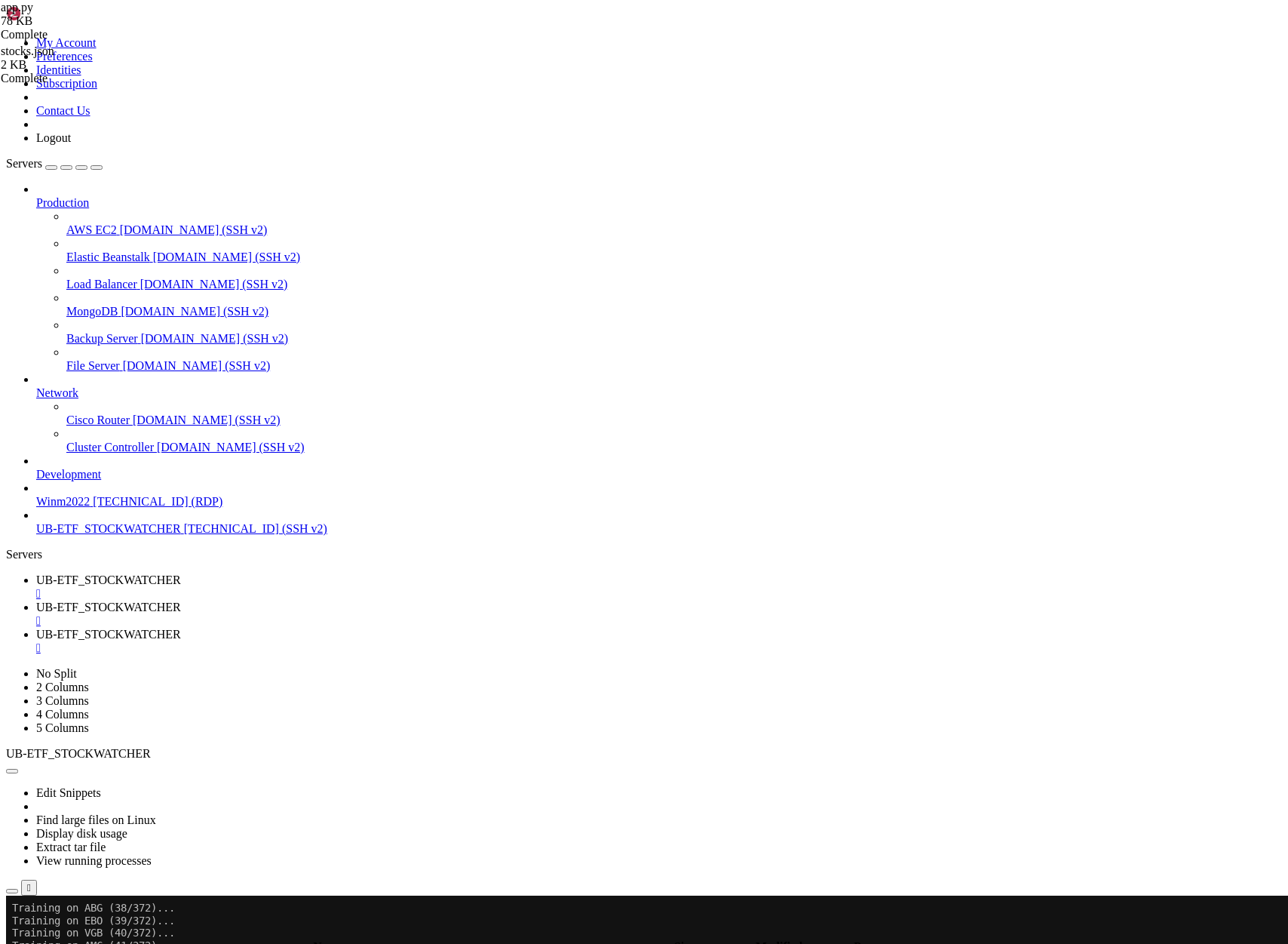
scroll to position [702, 0]
click at [181, 573] on span "UB-ETF_STOCKWATCHER" at bounding box center [108, 580] width 145 height 12
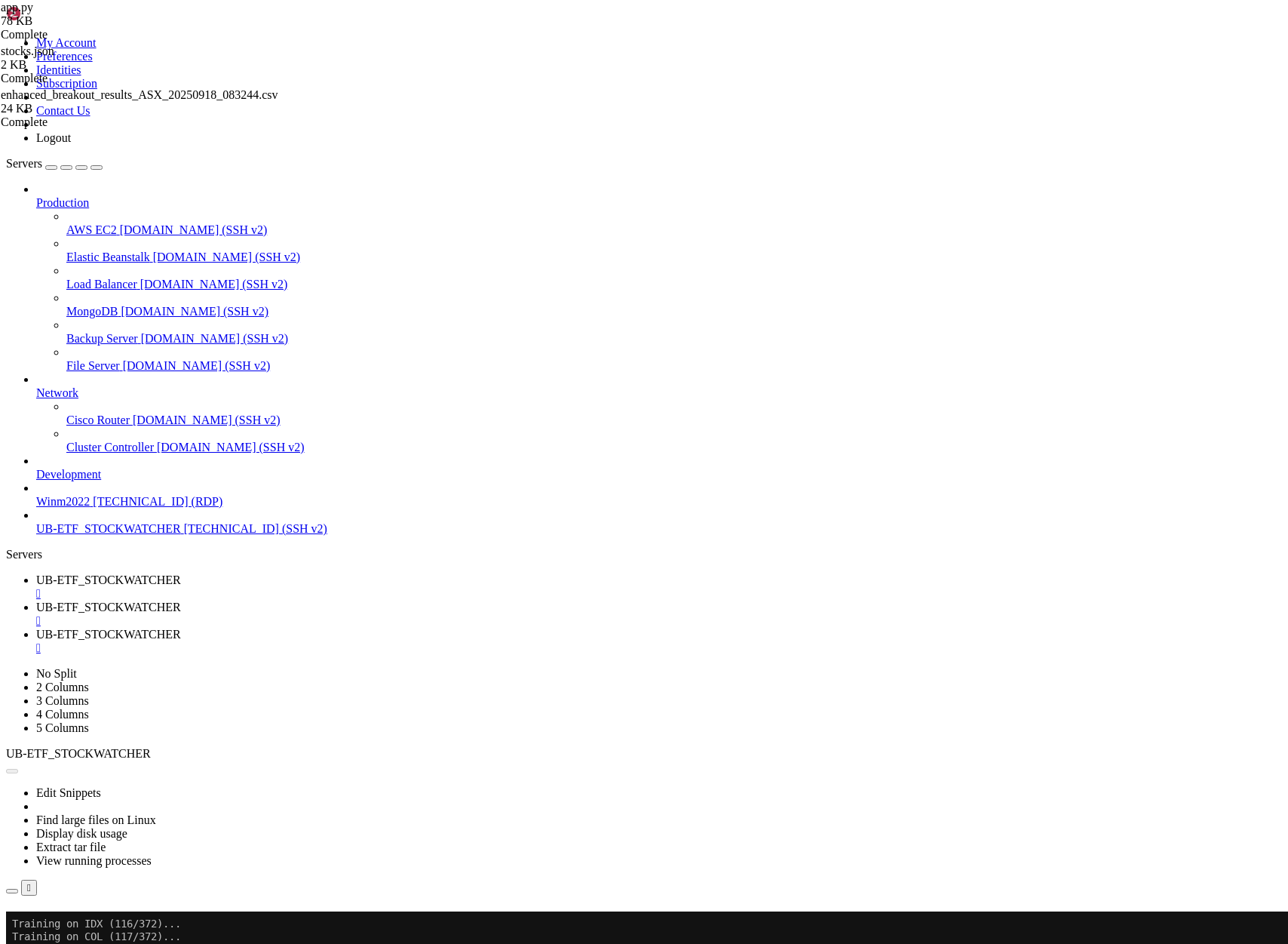
scroll to position [1668, 0]
click at [67, 924] on button "Reconnect" at bounding box center [36, 932] width 60 height 16
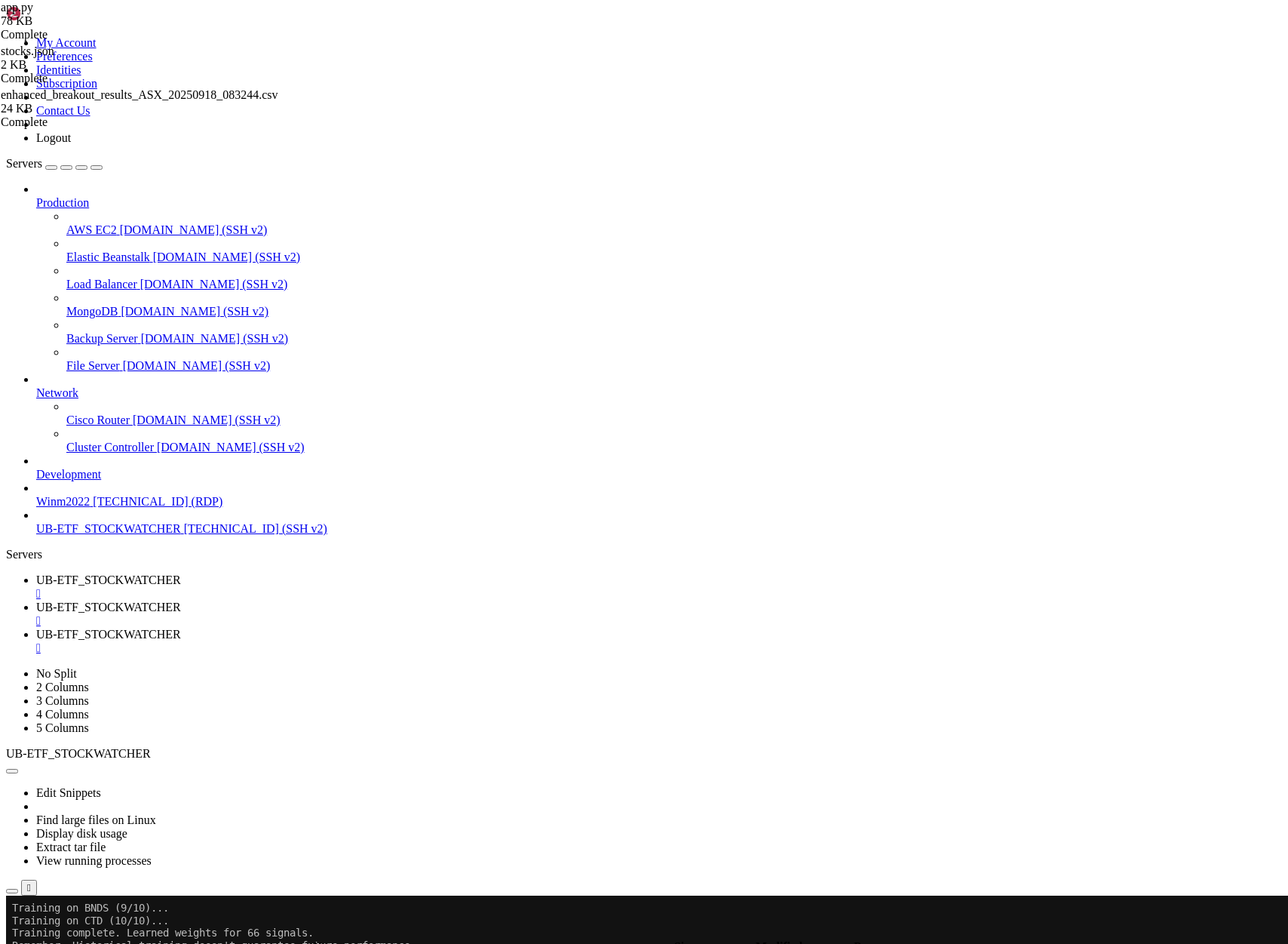
scroll to position [2752, 0]
drag, startPoint x: 44, startPoint y: 1124, endPoint x: 337, endPoint y: 1124, distance: 293.0
copy span "70-90% of retail traders lose money over time"
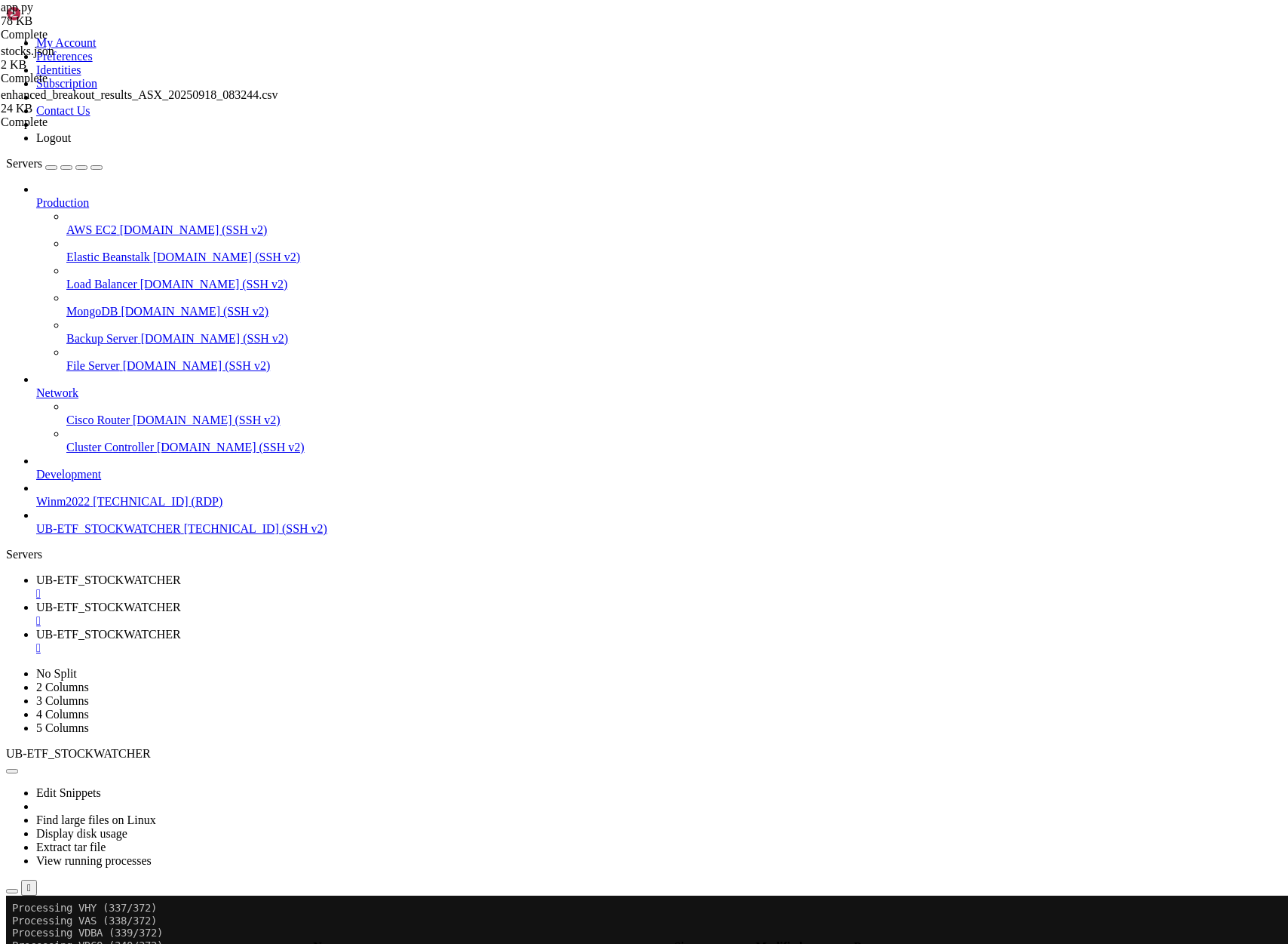
scroll to position [7615, 0]
click at [67, 938] on button "Reconnect" at bounding box center [36, 946] width 60 height 16
click at [181, 600] on span "UB-ETF_STOCKWATCHER" at bounding box center [108, 606] width 145 height 12
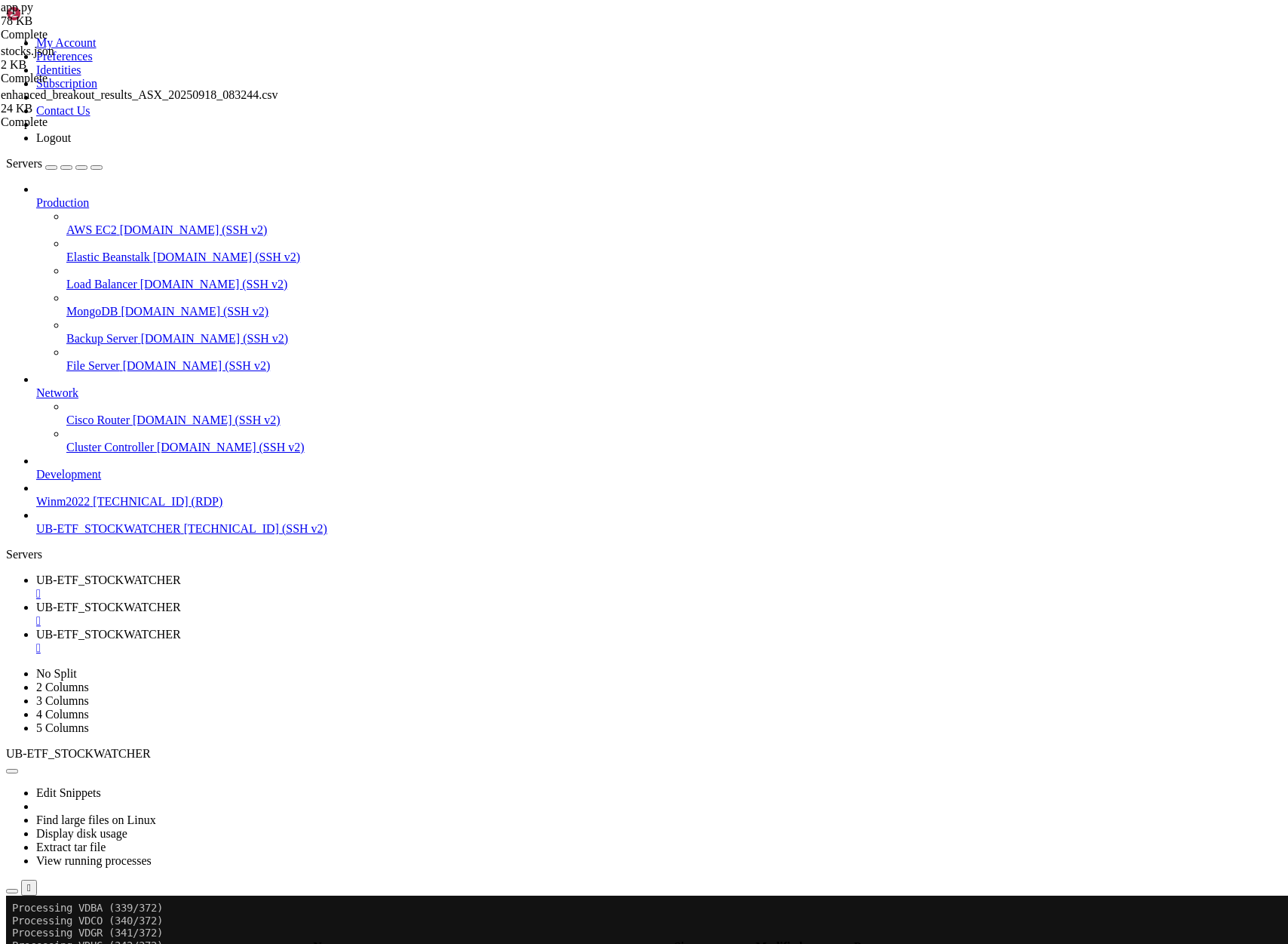
click at [181, 573] on span "UB-ETF_STOCKWATCHER" at bounding box center [108, 580] width 145 height 12
click at [181, 600] on span "UB-ETF_STOCKWATCHER" at bounding box center [108, 606] width 145 height 12
click at [164, 933] on div "submit" at bounding box center [164, 933] width 0 height 0
